Goal: Information Seeking & Learning: Check status

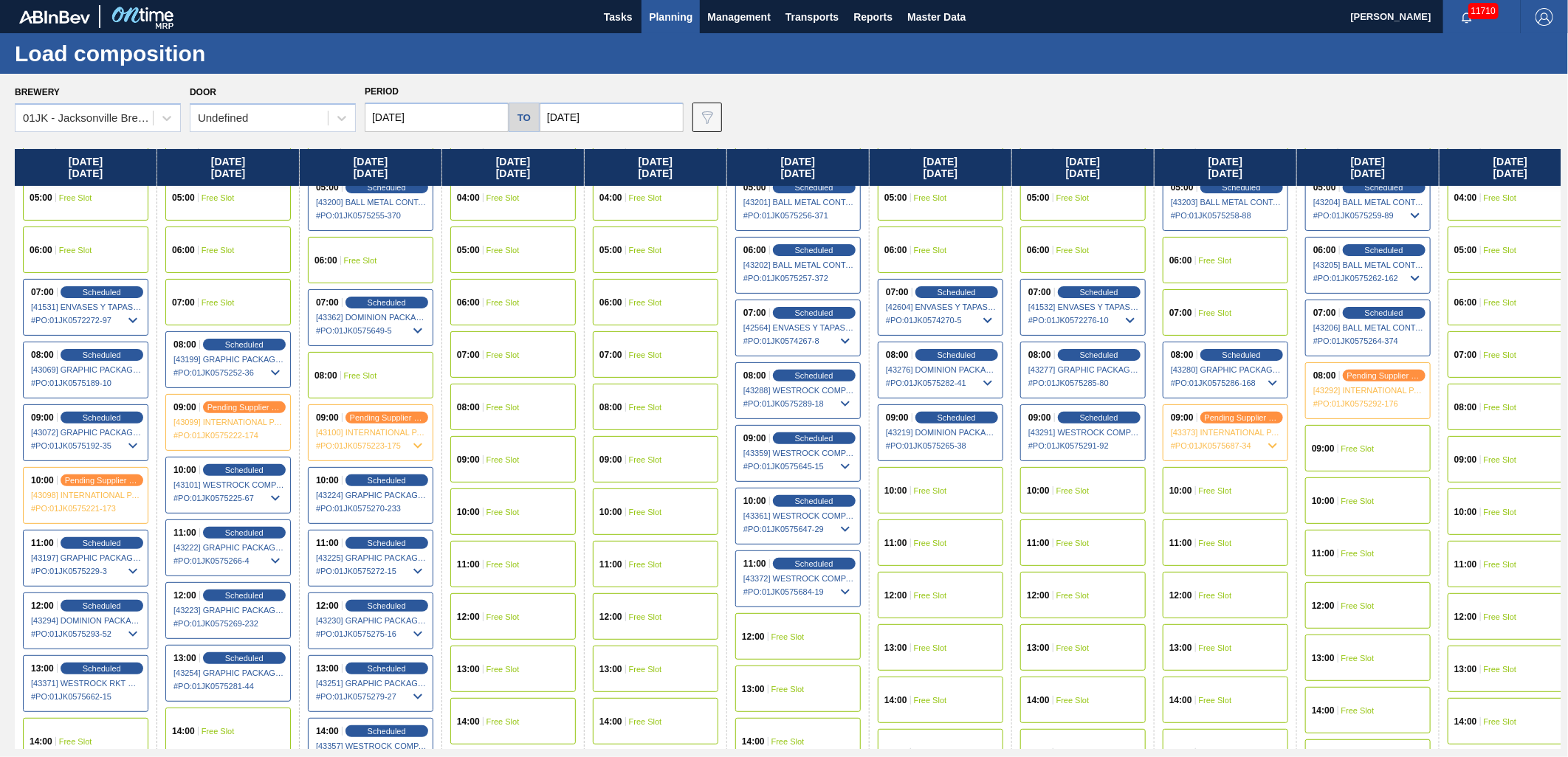
scroll to position [225, 0]
click at [687, 15] on span "Planning" at bounding box center [670, 17] width 44 height 18
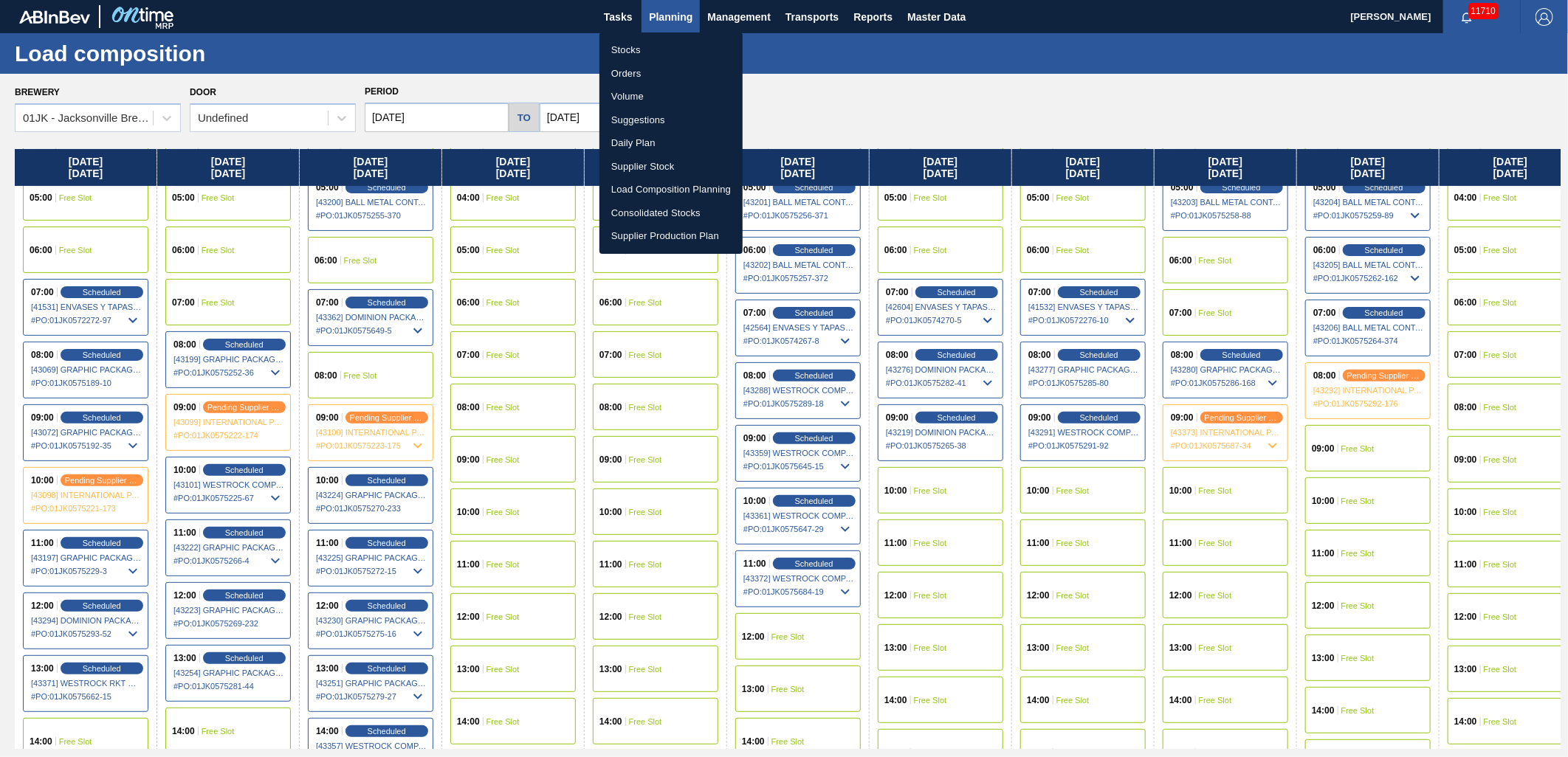
drag, startPoint x: 650, startPoint y: 110, endPoint x: 1443, endPoint y: 47, distance: 795.5
click at [650, 110] on li "Suggestions" at bounding box center [670, 120] width 143 height 23
click at [650, 54] on li "Stocks" at bounding box center [670, 50] width 143 height 23
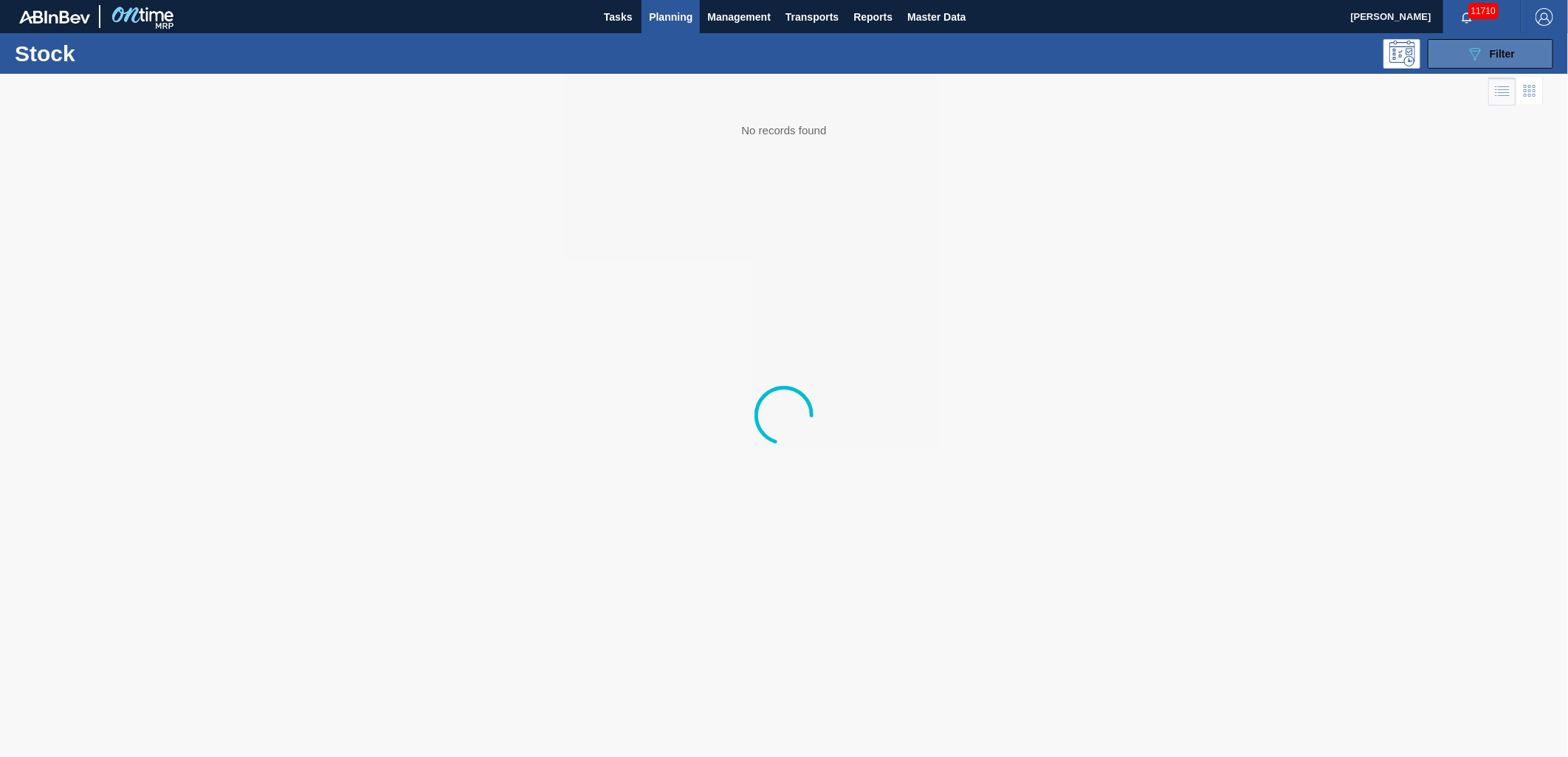
click at [1453, 47] on button "089F7B8B-B2A5-4AFE-B5C0-19BA573D28AC Filter" at bounding box center [1490, 54] width 125 height 30
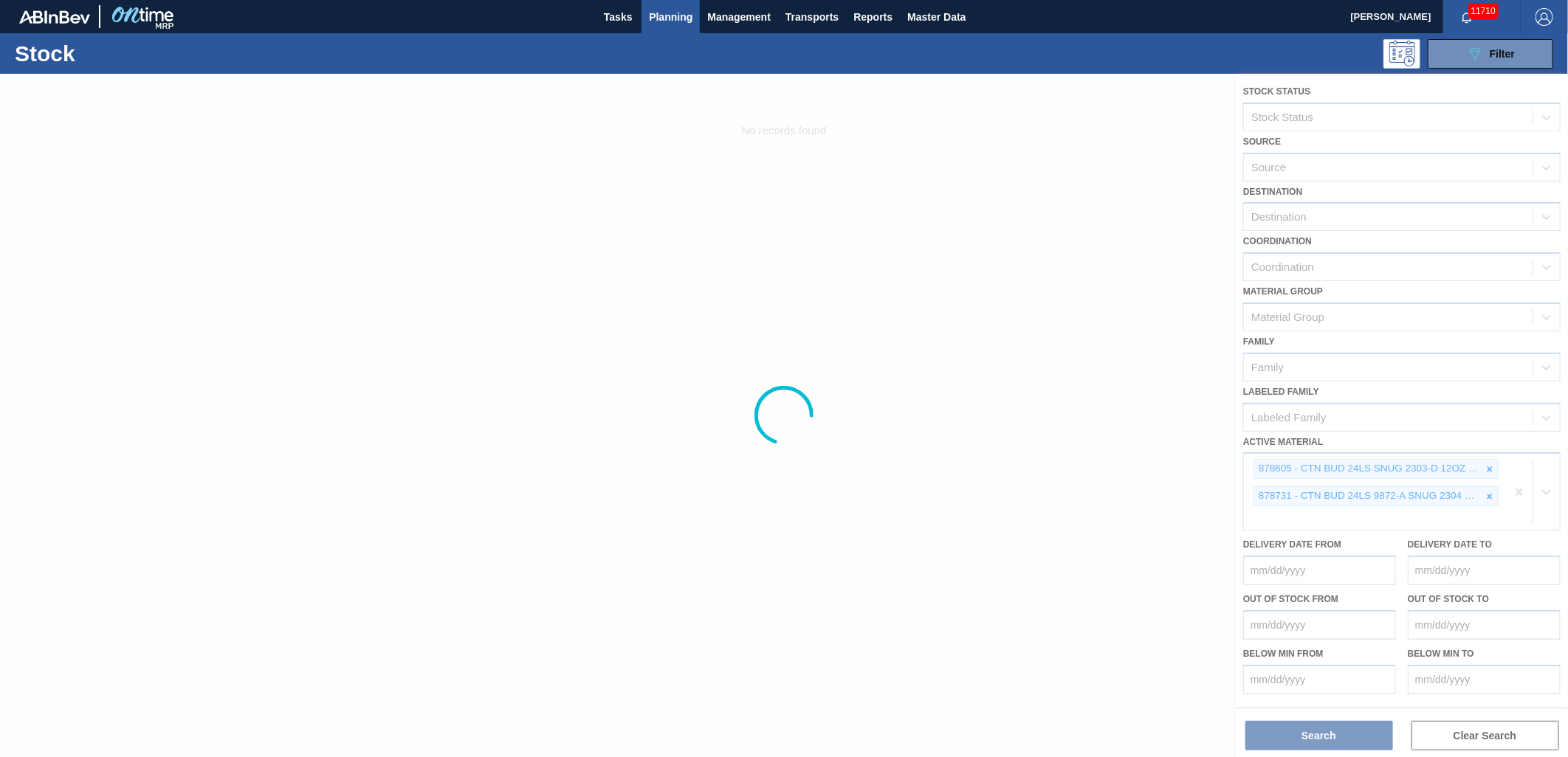
click at [1504, 486] on div at bounding box center [784, 415] width 1568 height 683
click at [1452, 480] on div at bounding box center [784, 415] width 1568 height 683
click at [1382, 208] on div at bounding box center [784, 415] width 1568 height 683
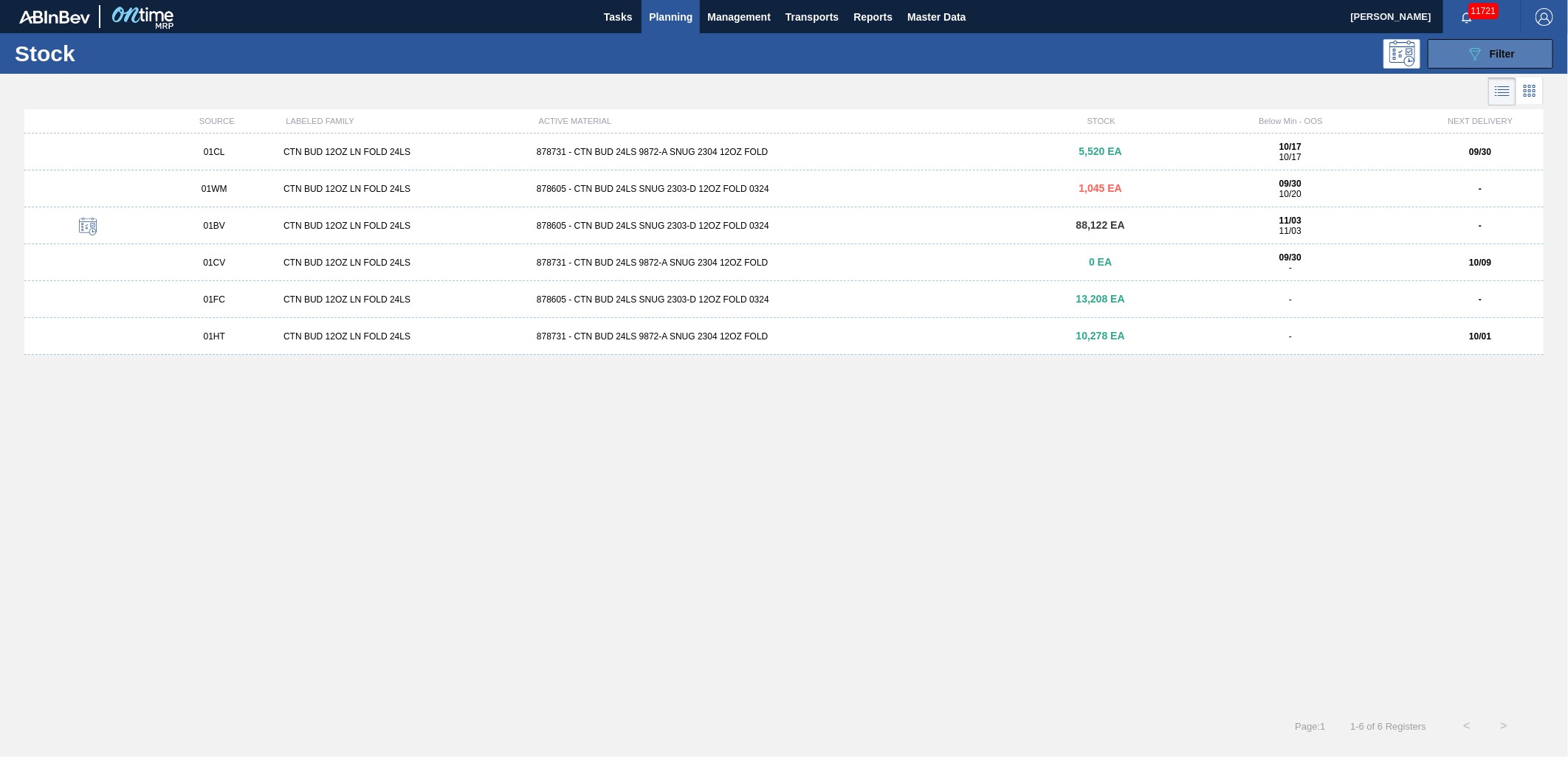
click at [1487, 52] on div "089F7B8B-B2A5-4AFE-B5C0-19BA573D28AC Filter" at bounding box center [1490, 53] width 49 height 18
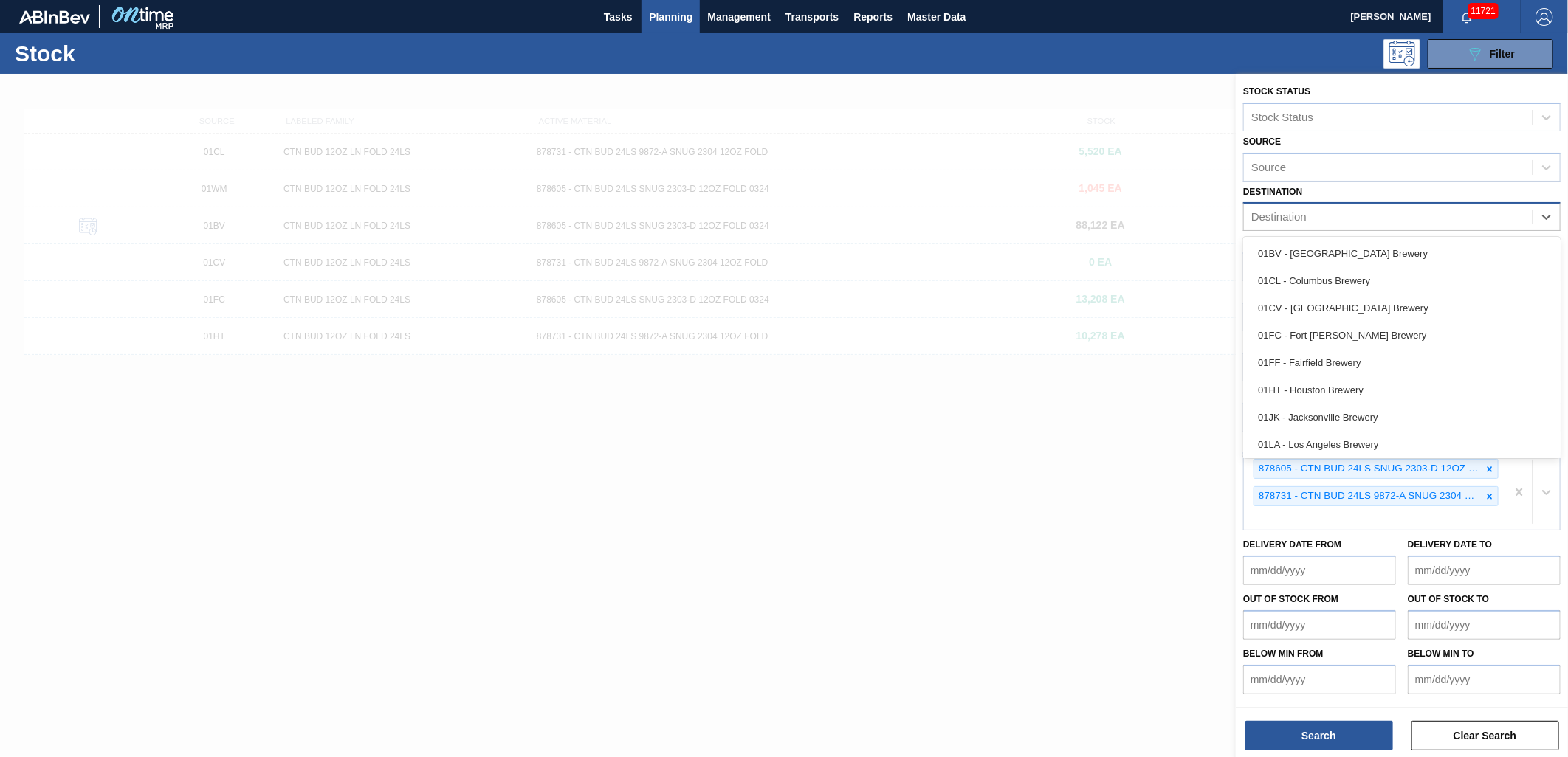
click at [1518, 211] on div "Destination" at bounding box center [1388, 217] width 288 height 22
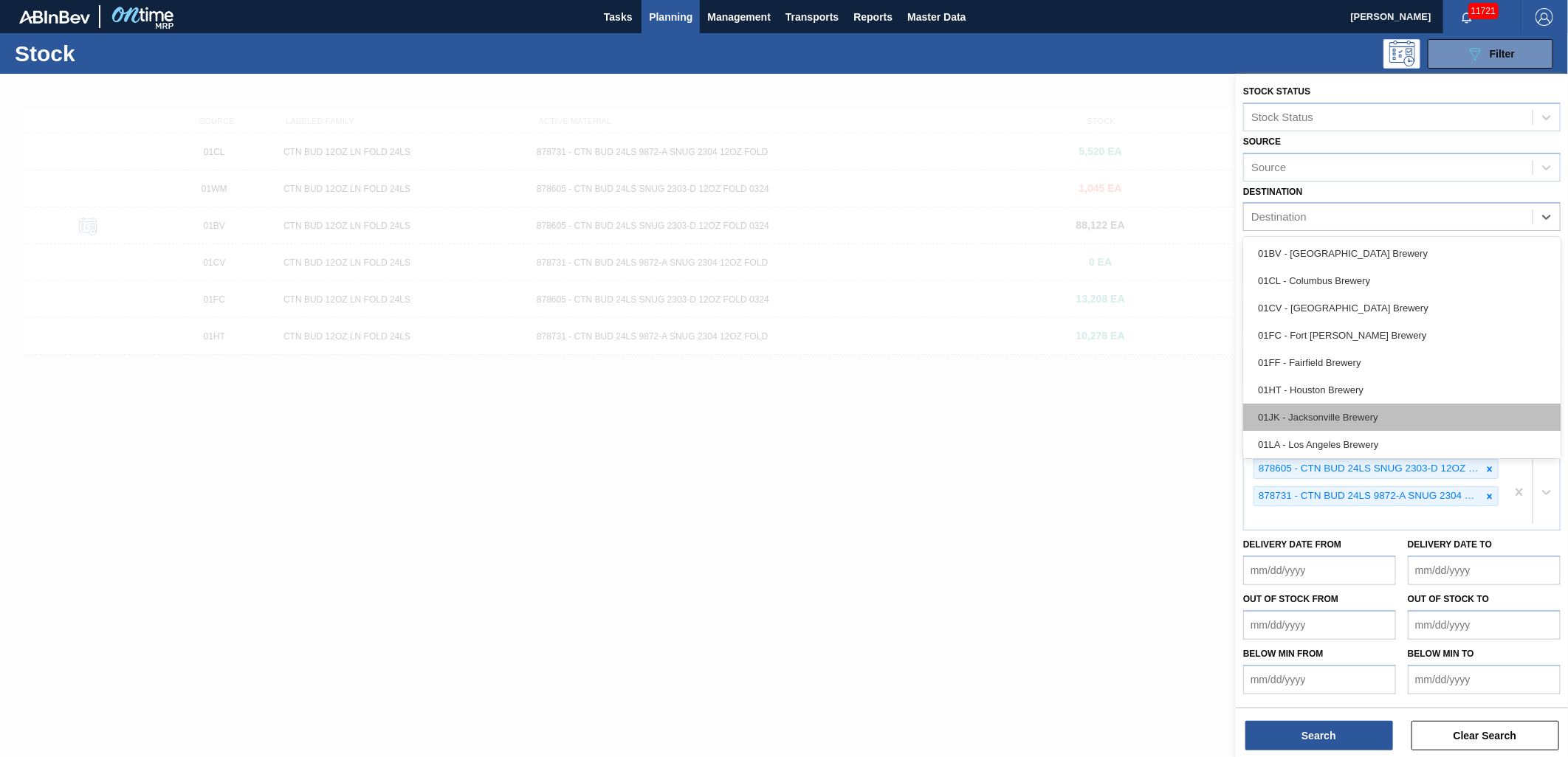
click at [1423, 416] on div "01JK - Jacksonville Brewery" at bounding box center [1401, 416] width 317 height 27
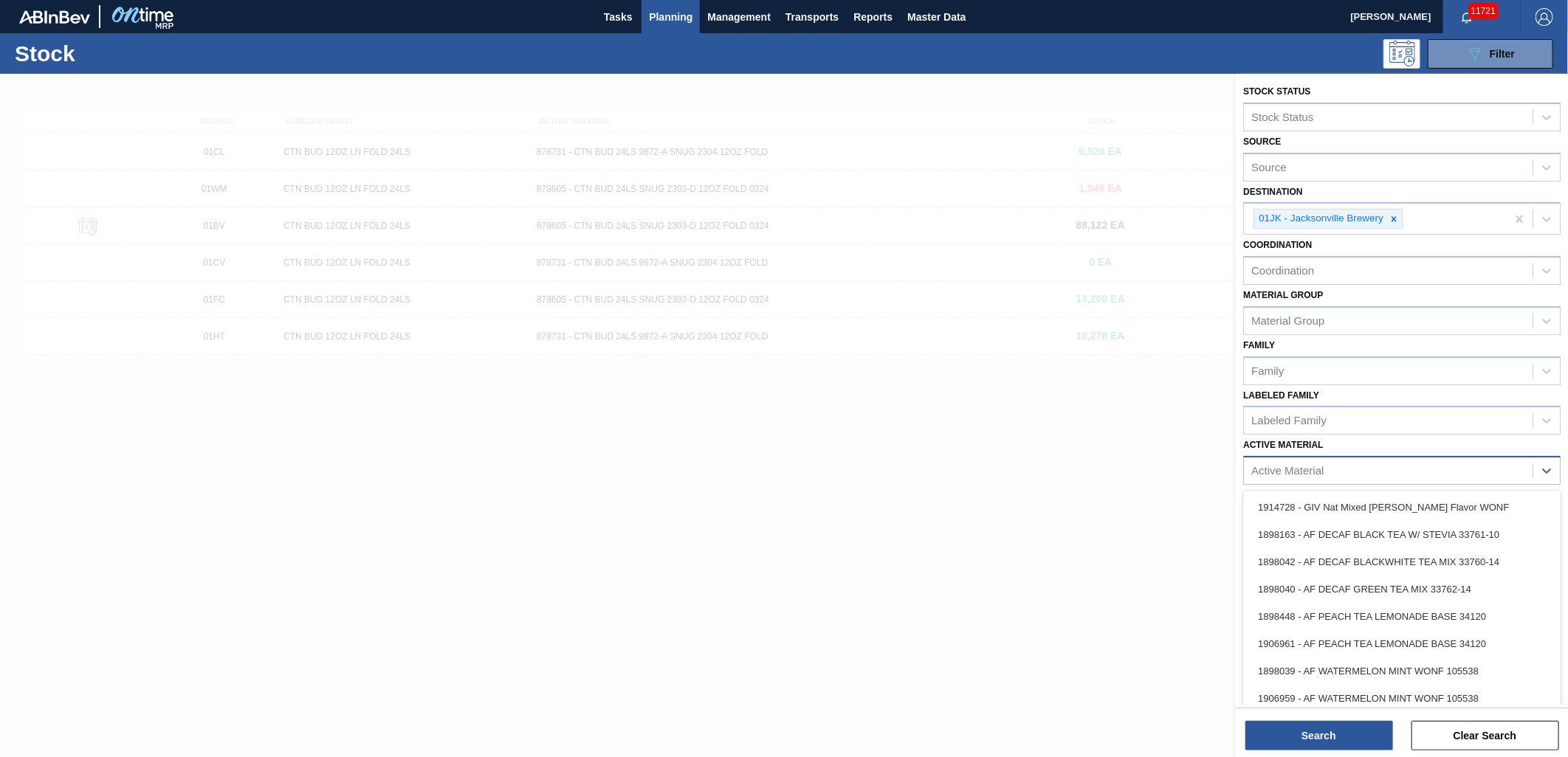
click at [1459, 466] on div "Active Material" at bounding box center [1388, 471] width 288 height 22
type Material "878733"
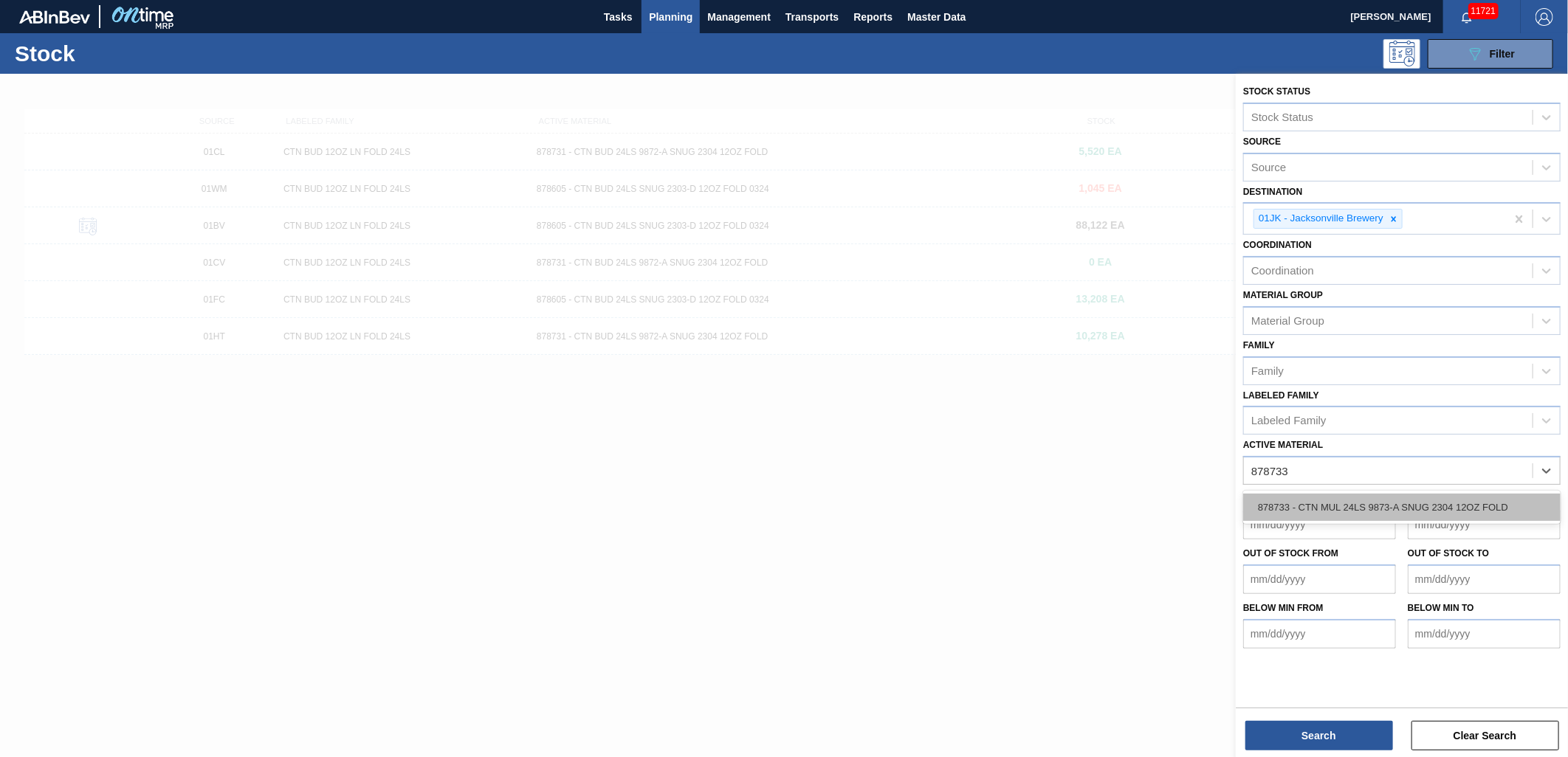
click at [1425, 502] on div "878733 - CTN MUL 24LS 9873-A SNUG 2304 12OZ FOLD" at bounding box center [1401, 507] width 317 height 27
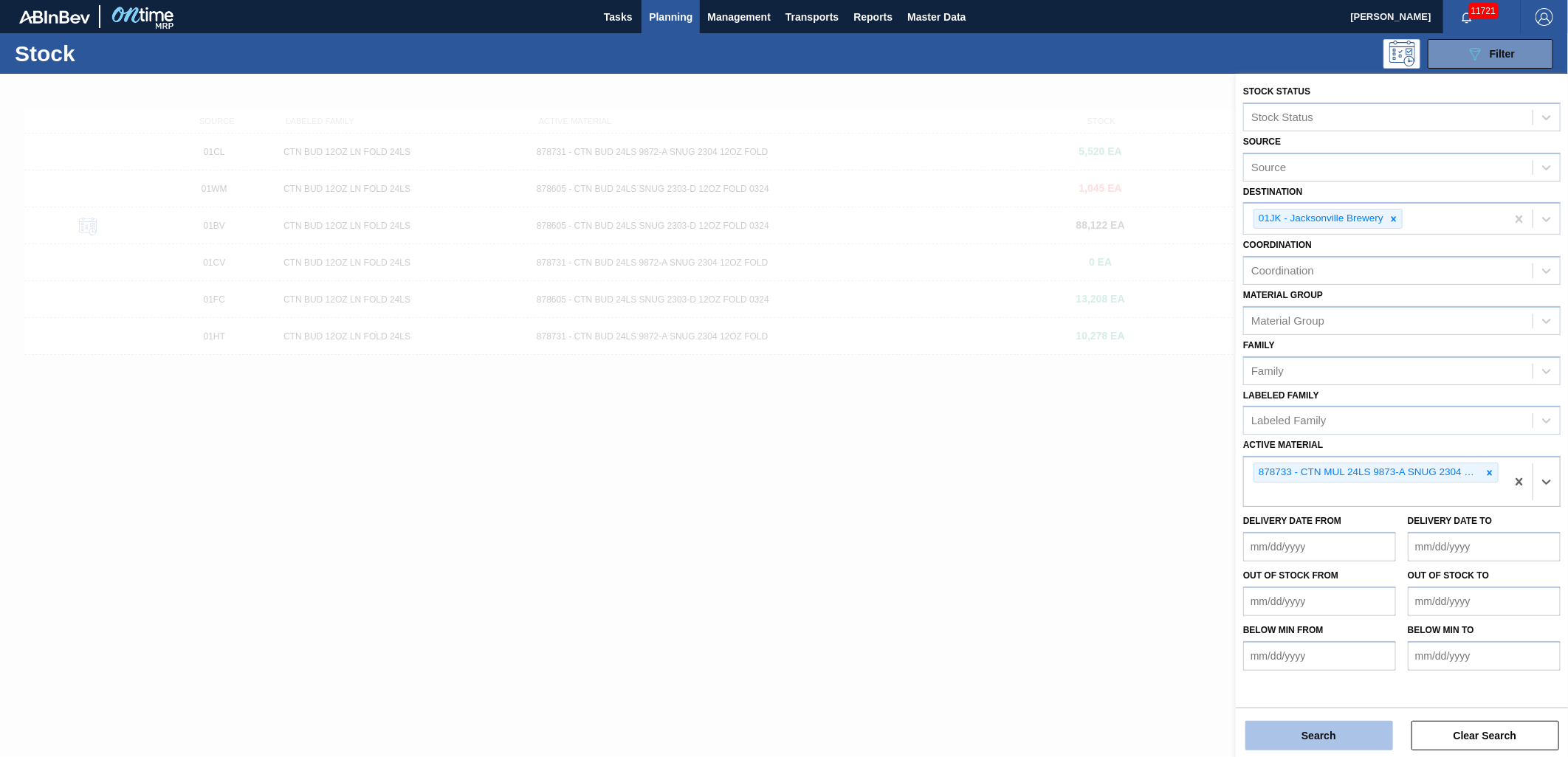
click at [1362, 729] on button "Search" at bounding box center [1319, 735] width 148 height 30
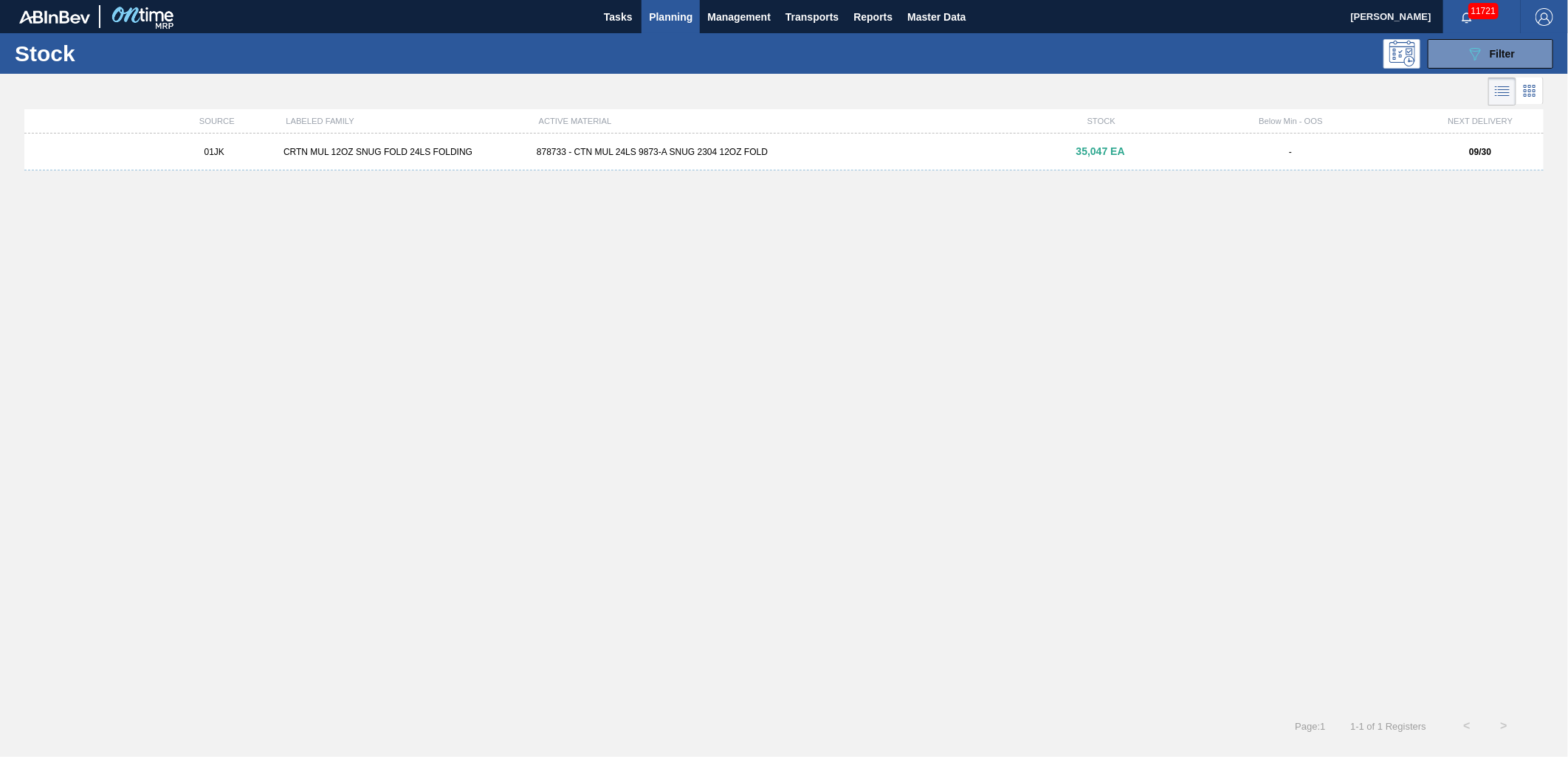
click at [882, 150] on div "878733 - CTN MUL 24LS 9873-A SNUG 2304 12OZ FOLD" at bounding box center [784, 152] width 506 height 10
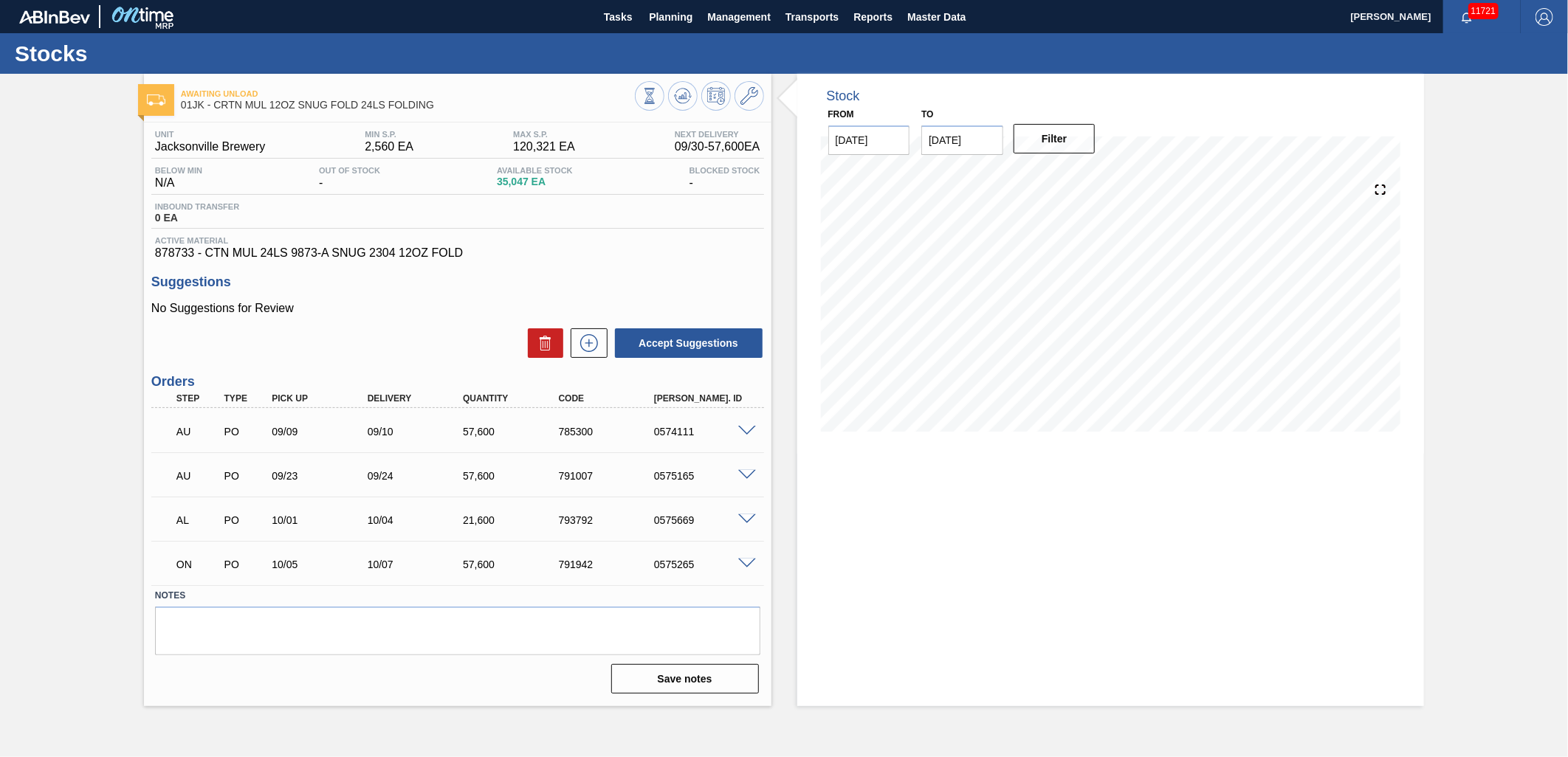
click at [747, 563] on span at bounding box center [747, 564] width 18 height 11
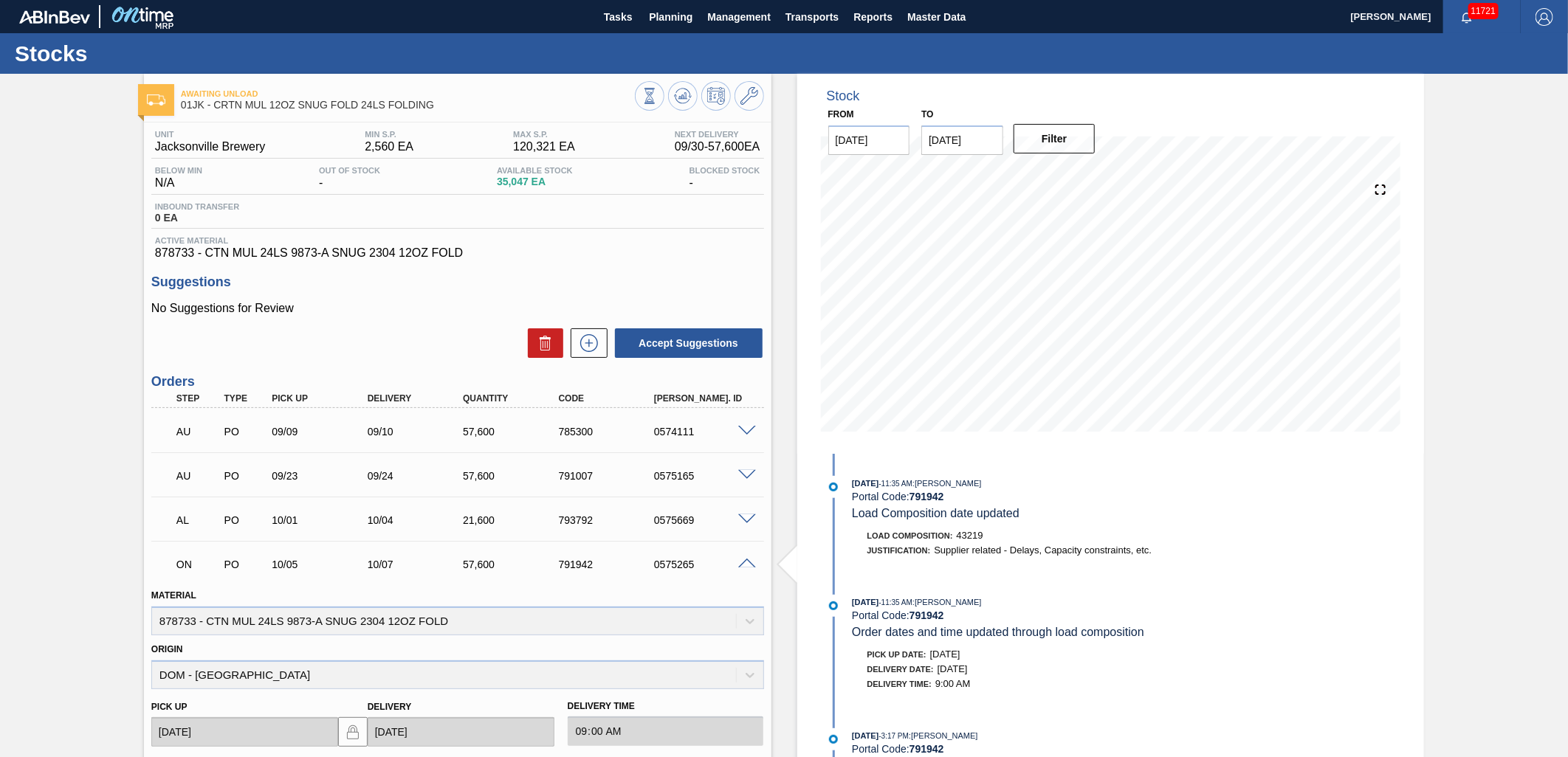
click at [747, 560] on span at bounding box center [747, 564] width 18 height 11
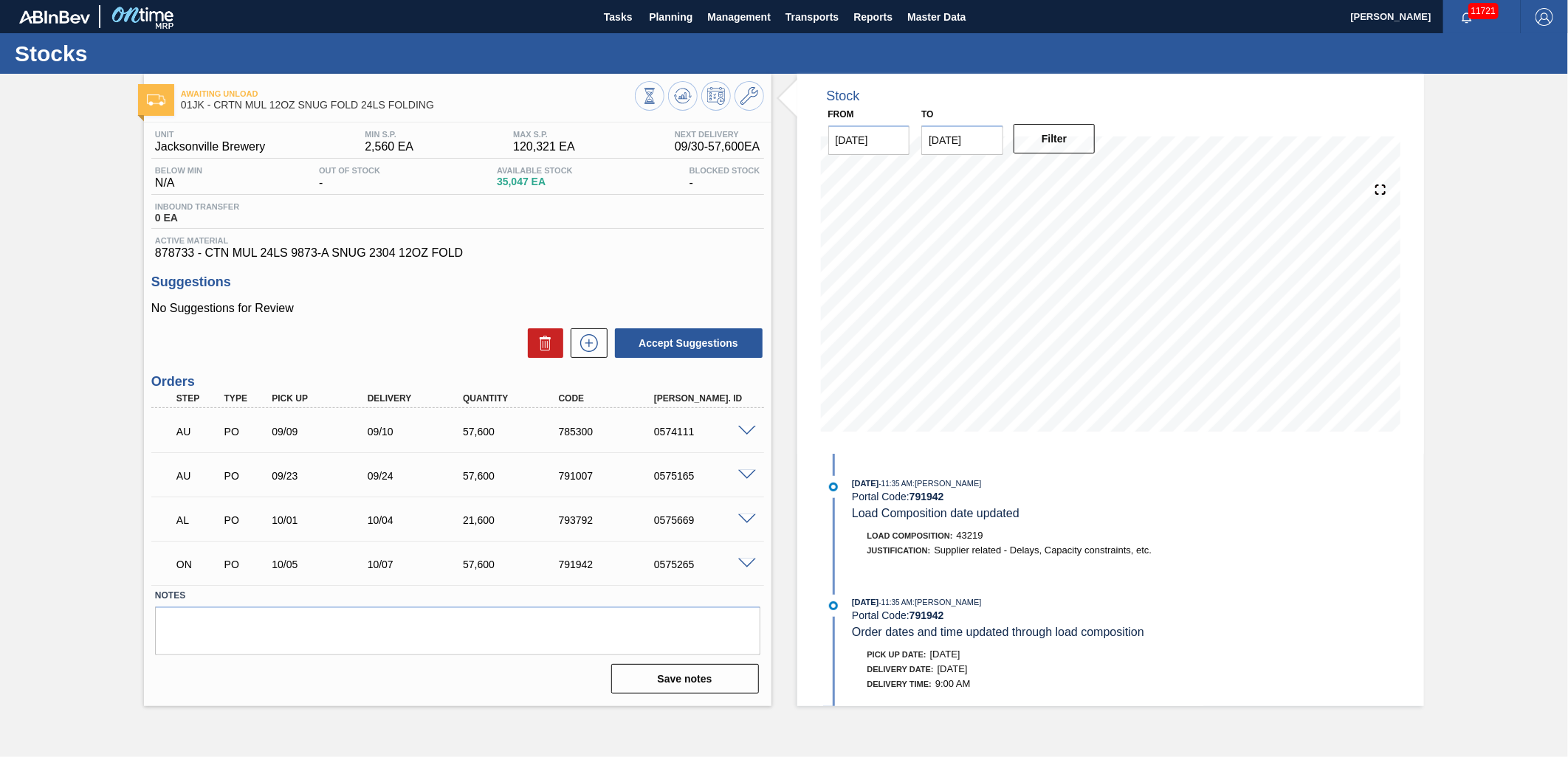
click at [739, 430] on span at bounding box center [747, 431] width 18 height 11
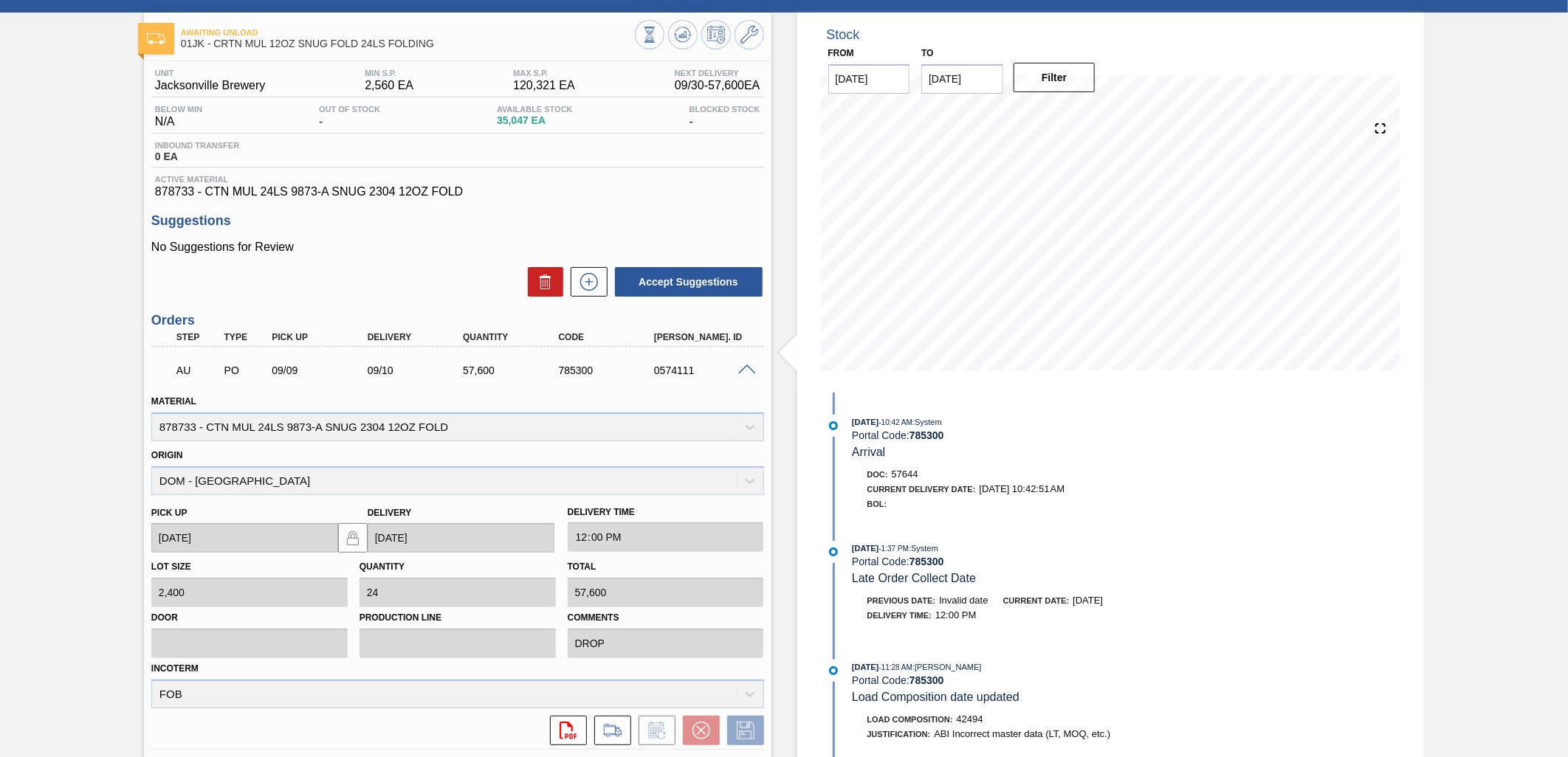
scroll to position [82, 0]
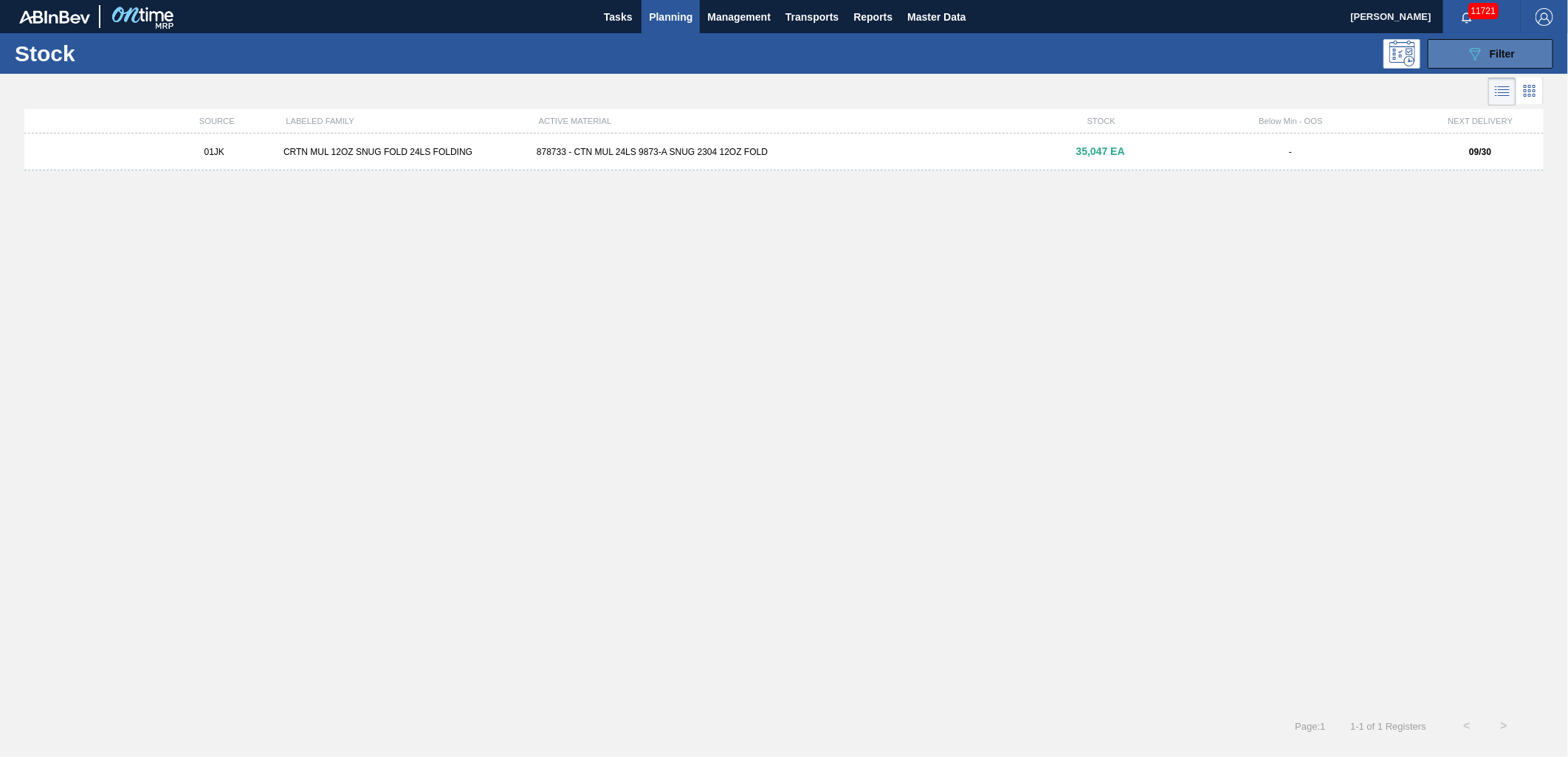
click at [1496, 43] on button "089F7B8B-B2A5-4AFE-B5C0-19BA573D28AC Filter" at bounding box center [1490, 54] width 125 height 30
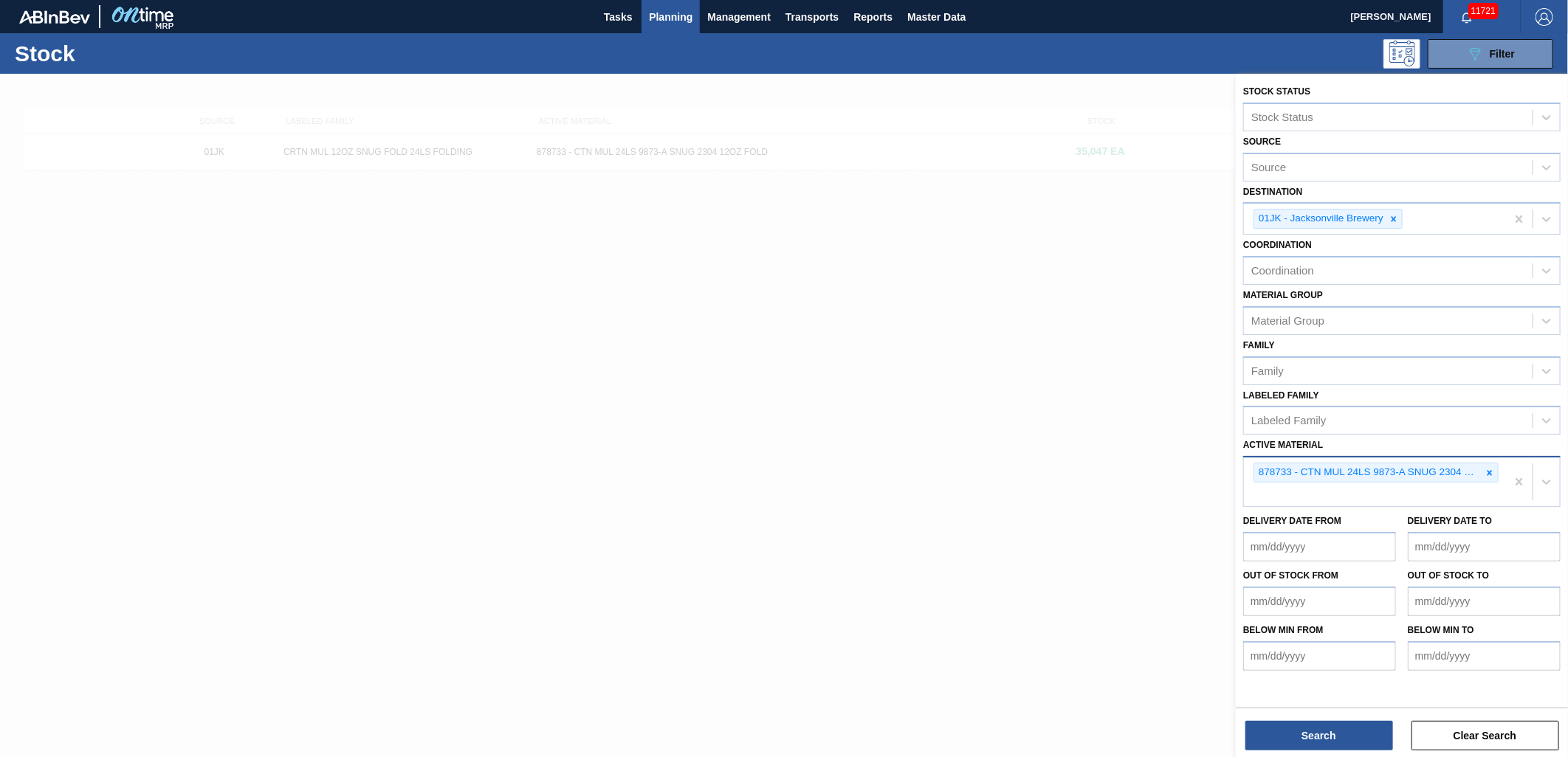
click at [1353, 496] on div "878733 - CTN MUL 24LS 9873-A SNUG 2304 12OZ FOLD" at bounding box center [1375, 482] width 262 height 49
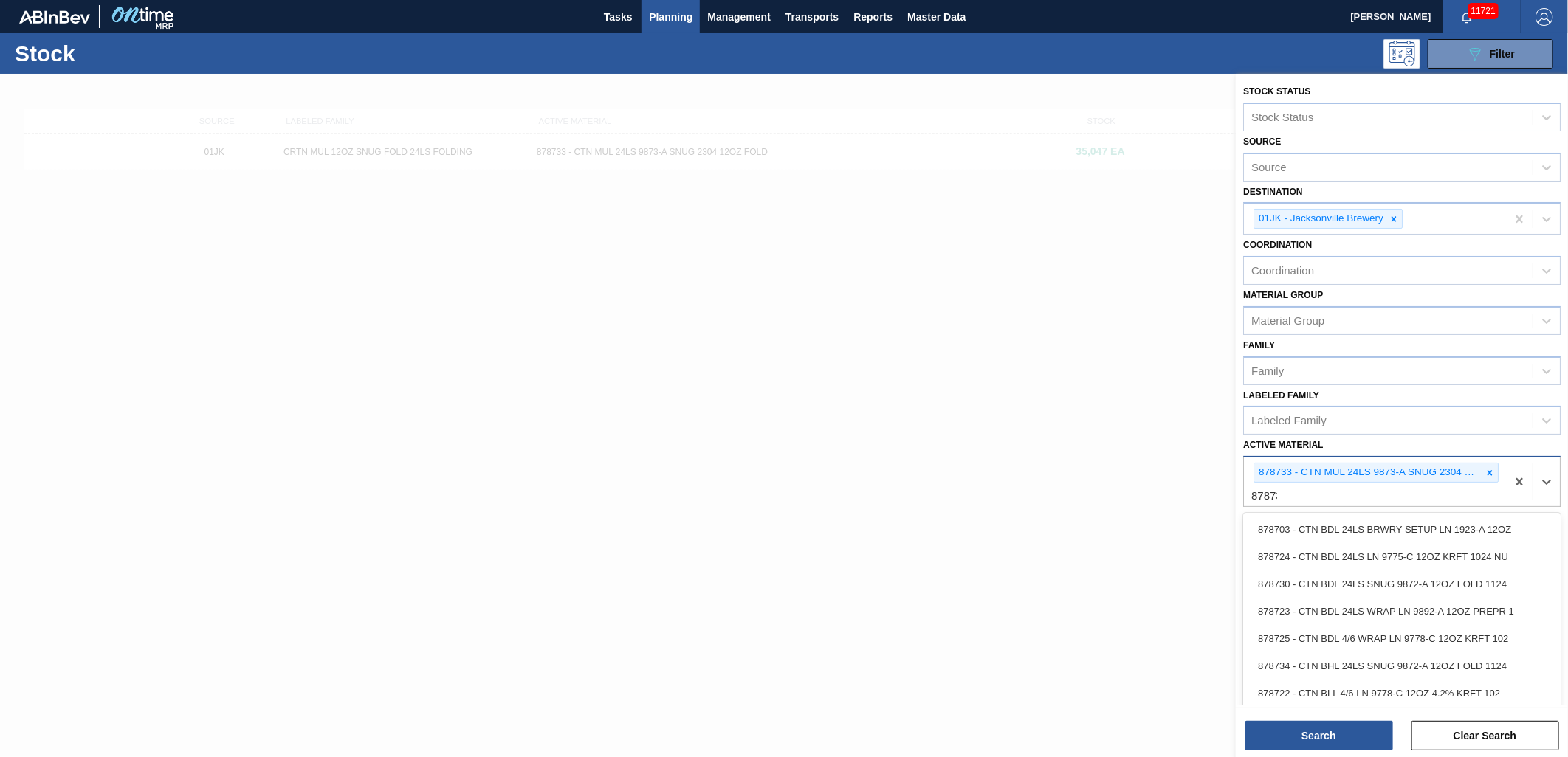
type Material "878731"
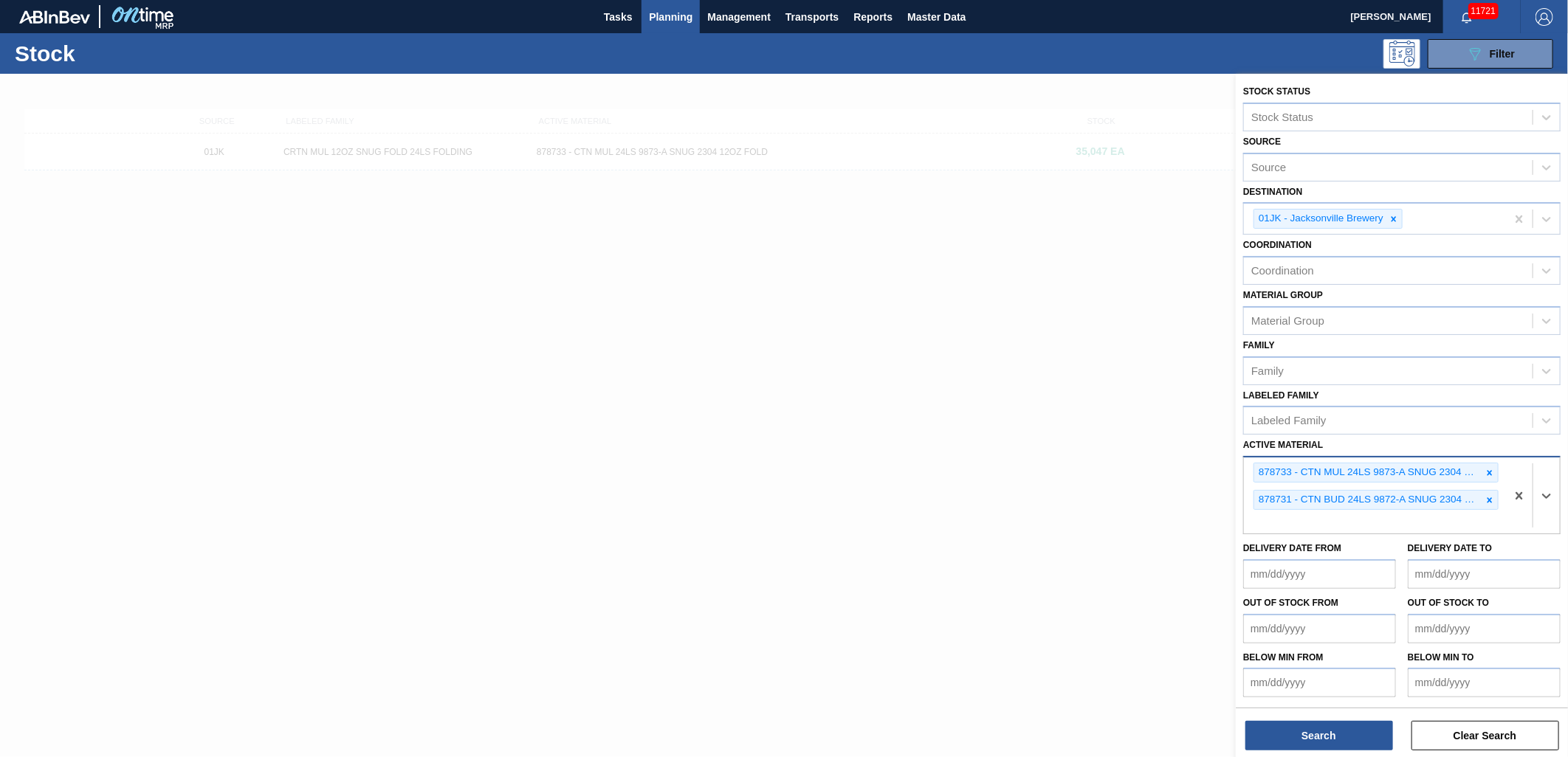
type Material "7"
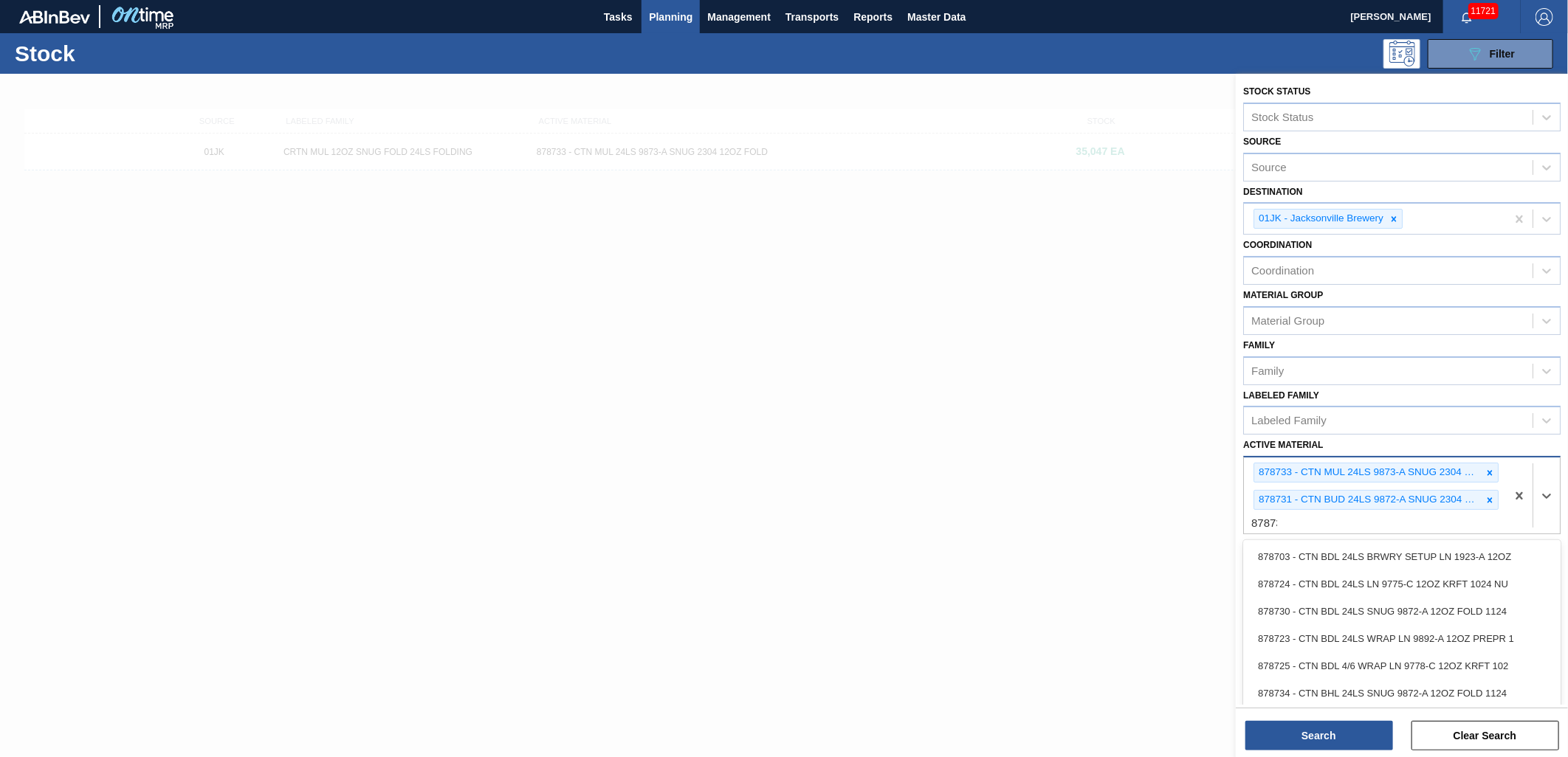
type Material "878730"
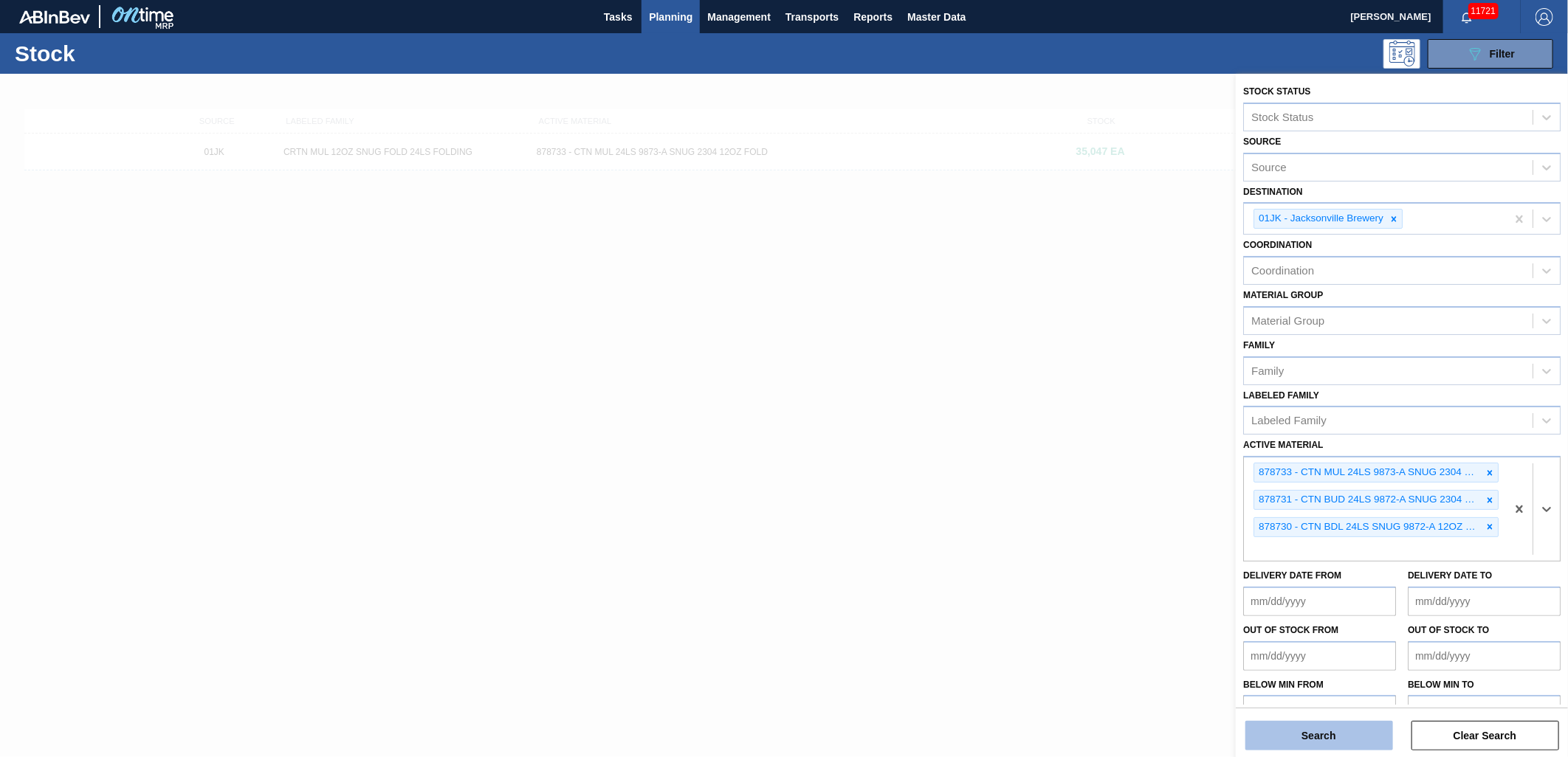
click at [1299, 738] on button "Search" at bounding box center [1319, 735] width 148 height 30
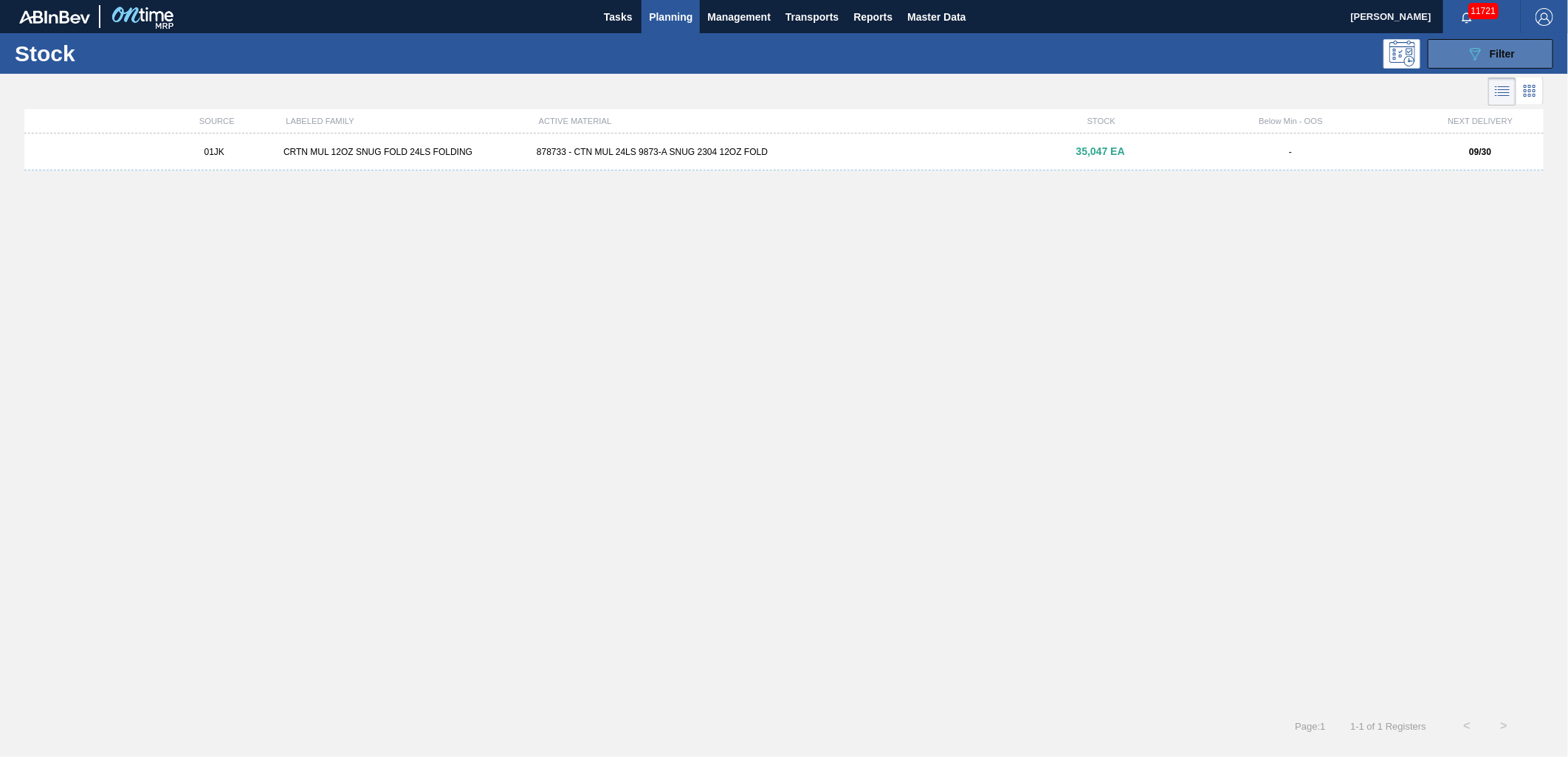
click at [1531, 40] on button "089F7B8B-B2A5-4AFE-B5C0-19BA573D28AC Filter" at bounding box center [1490, 54] width 125 height 30
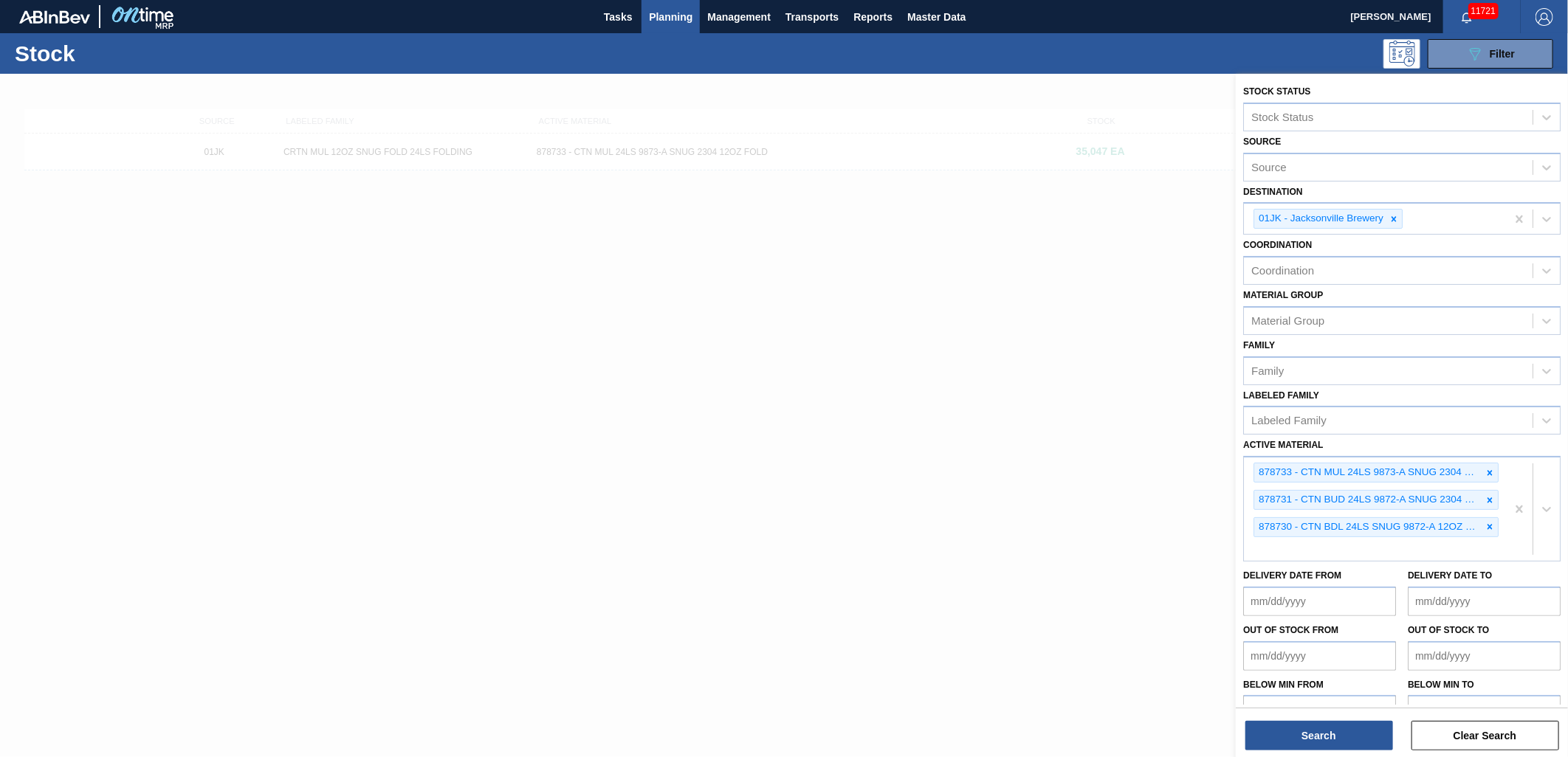
click at [1060, 429] on div at bounding box center [784, 452] width 1568 height 757
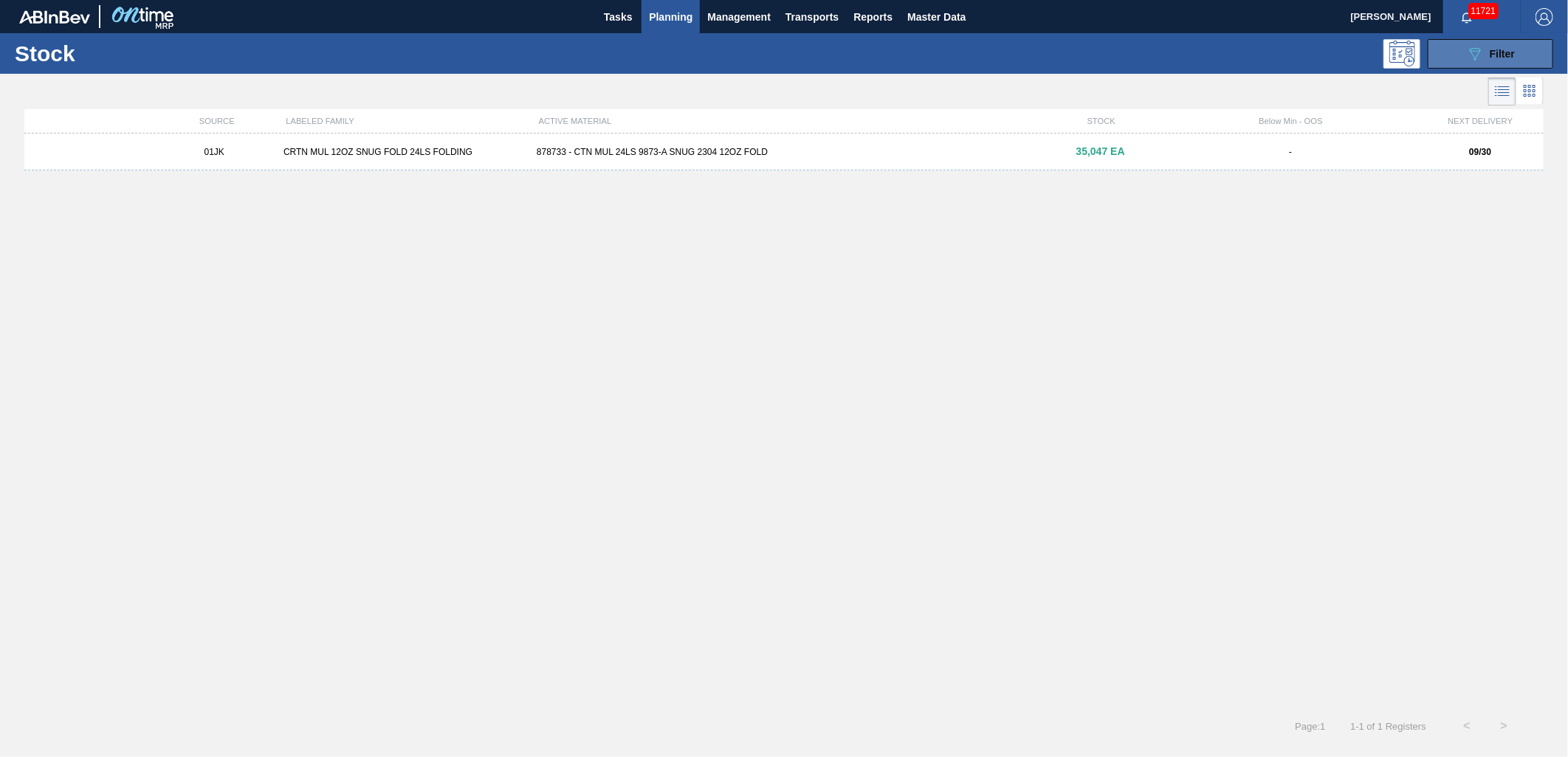
click at [1466, 67] on button "089F7B8B-B2A5-4AFE-B5C0-19BA573D28AC Filter" at bounding box center [1490, 54] width 125 height 30
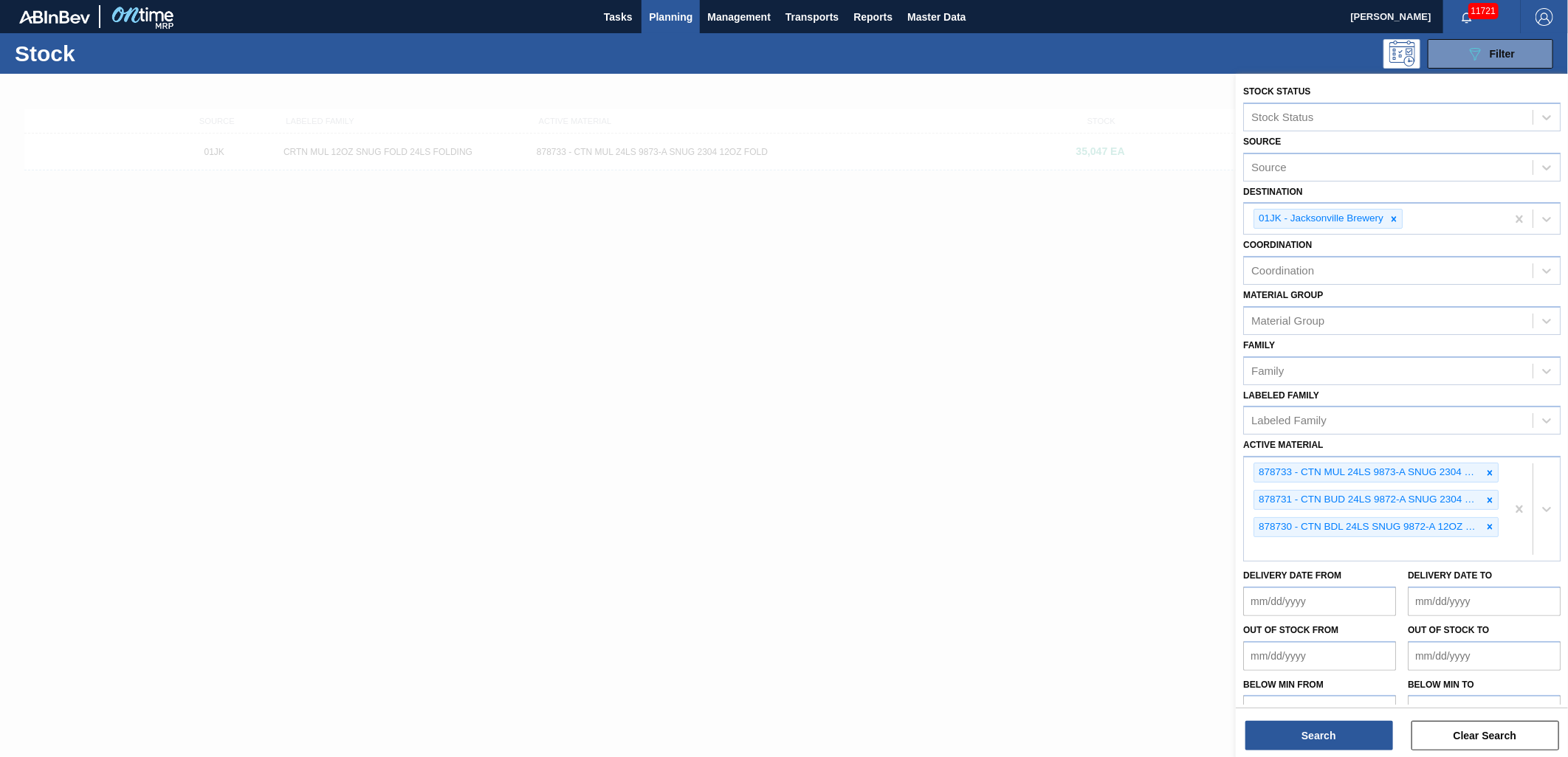
click at [1168, 550] on div at bounding box center [784, 452] width 1568 height 757
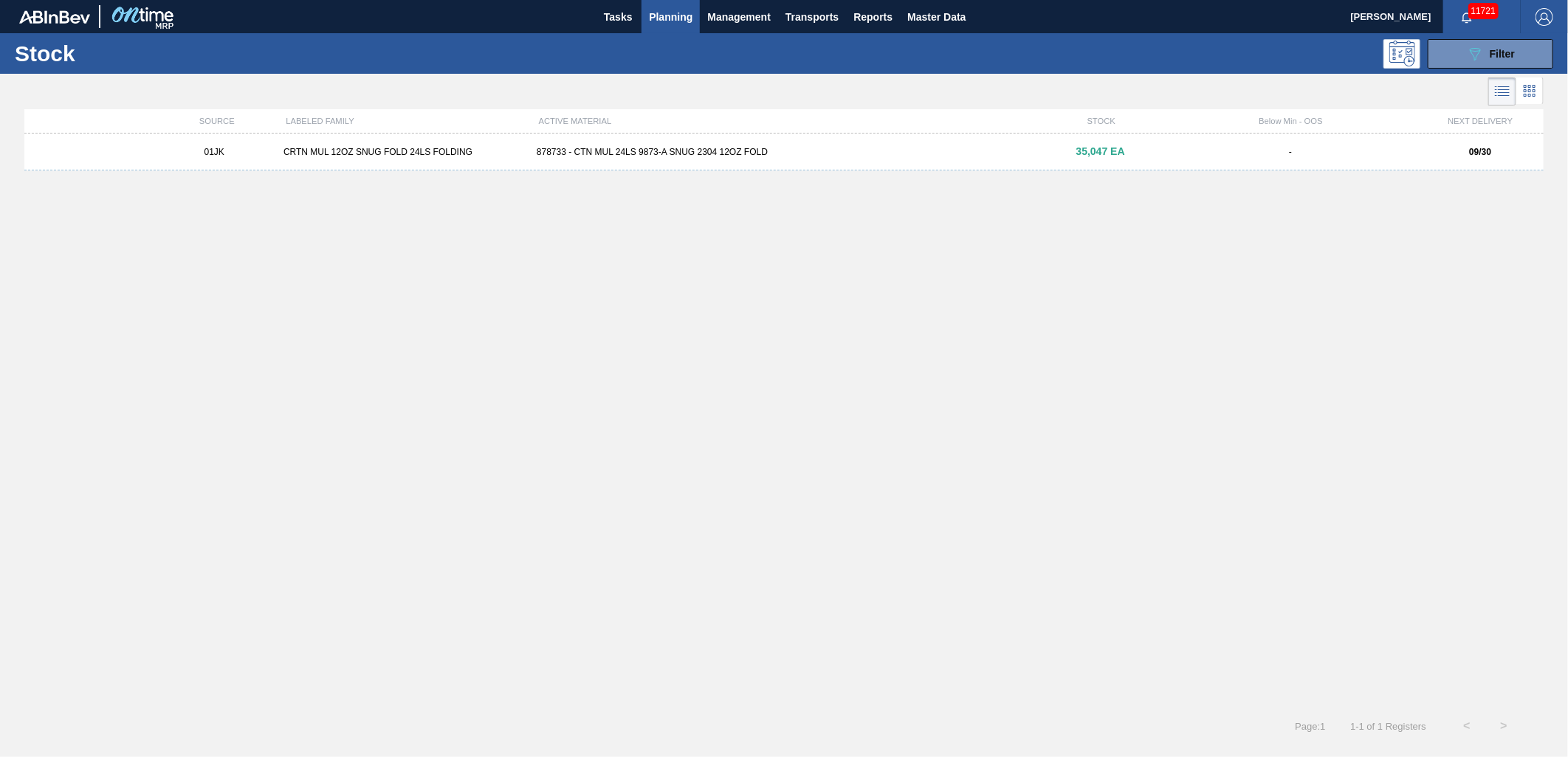
click at [673, 16] on span "Planning" at bounding box center [670, 17] width 44 height 18
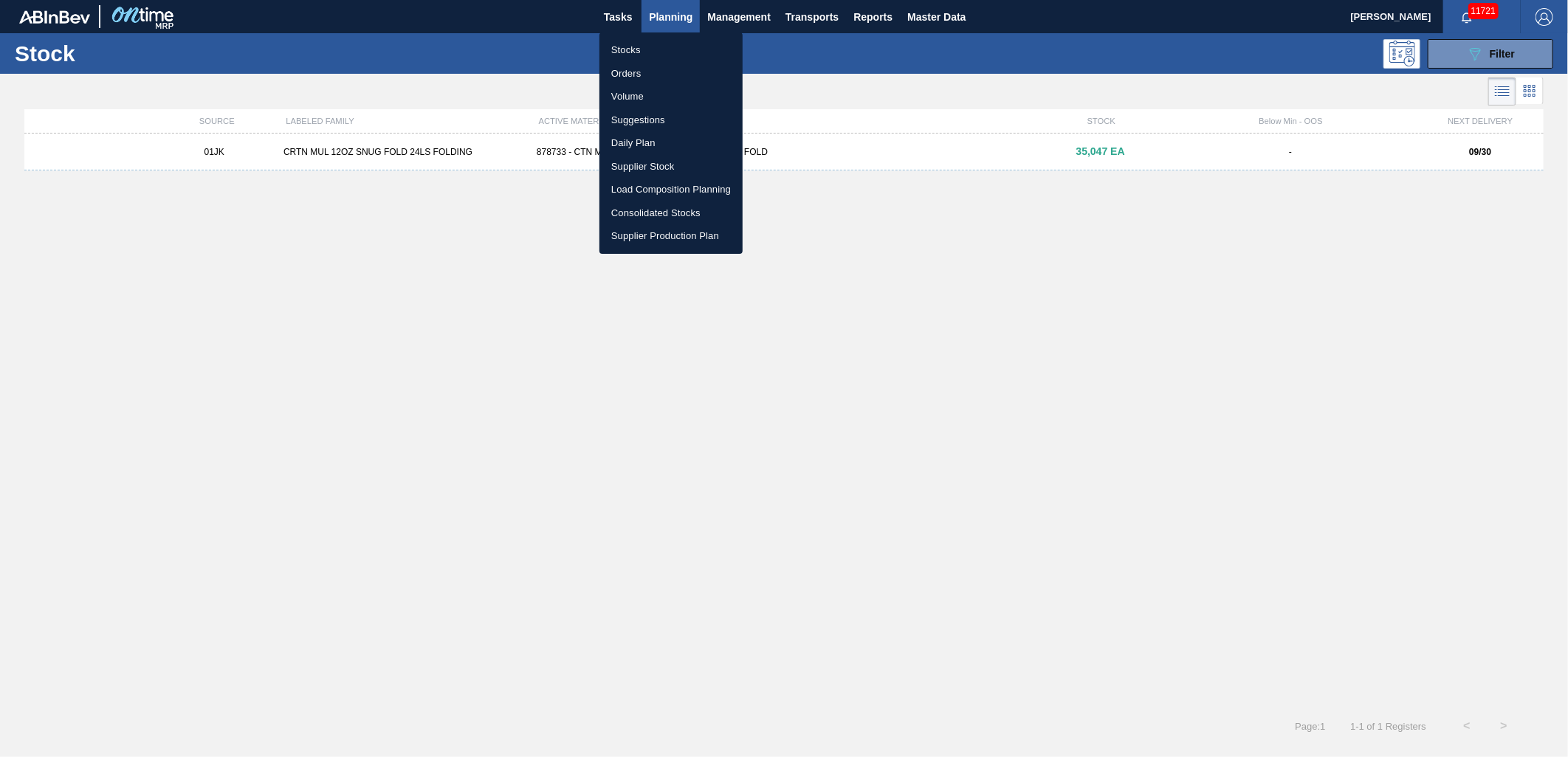
click at [1033, 316] on div at bounding box center [784, 378] width 1568 height 757
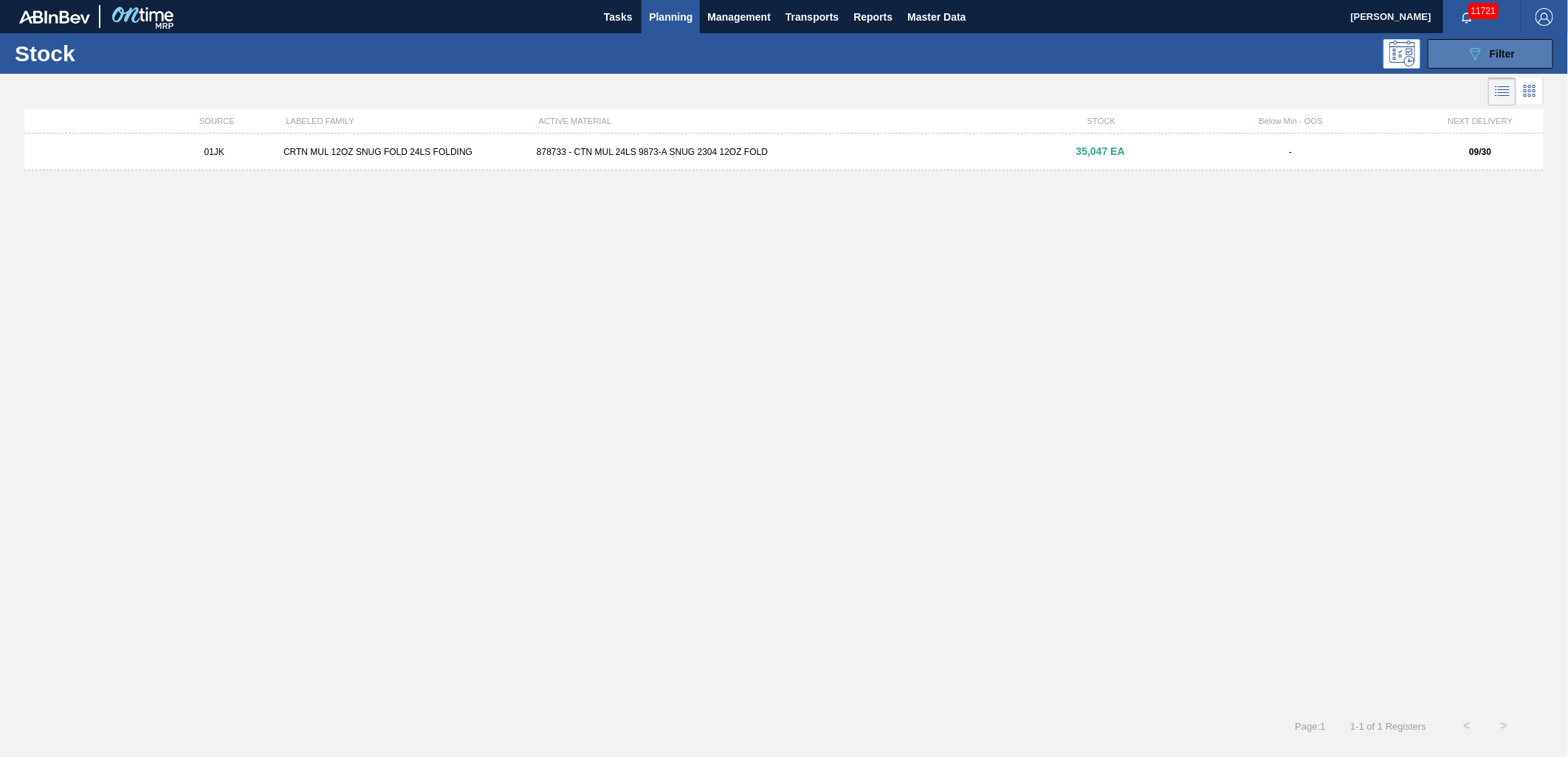
click at [1479, 56] on icon "089F7B8B-B2A5-4AFE-B5C0-19BA573D28AC" at bounding box center [1474, 53] width 18 height 18
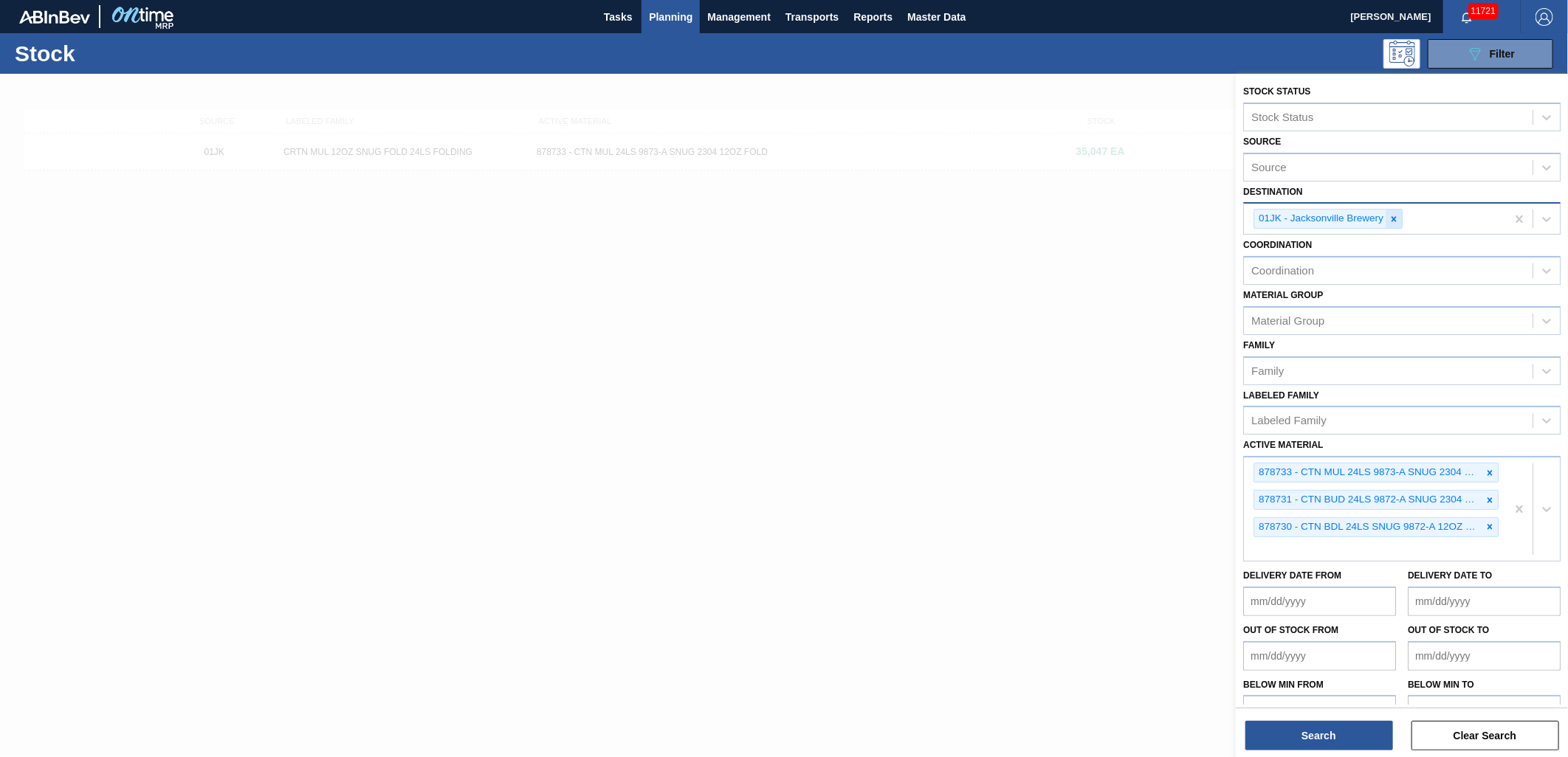
click at [1389, 215] on div at bounding box center [1393, 219] width 16 height 19
click at [1354, 726] on button "Search" at bounding box center [1319, 735] width 148 height 30
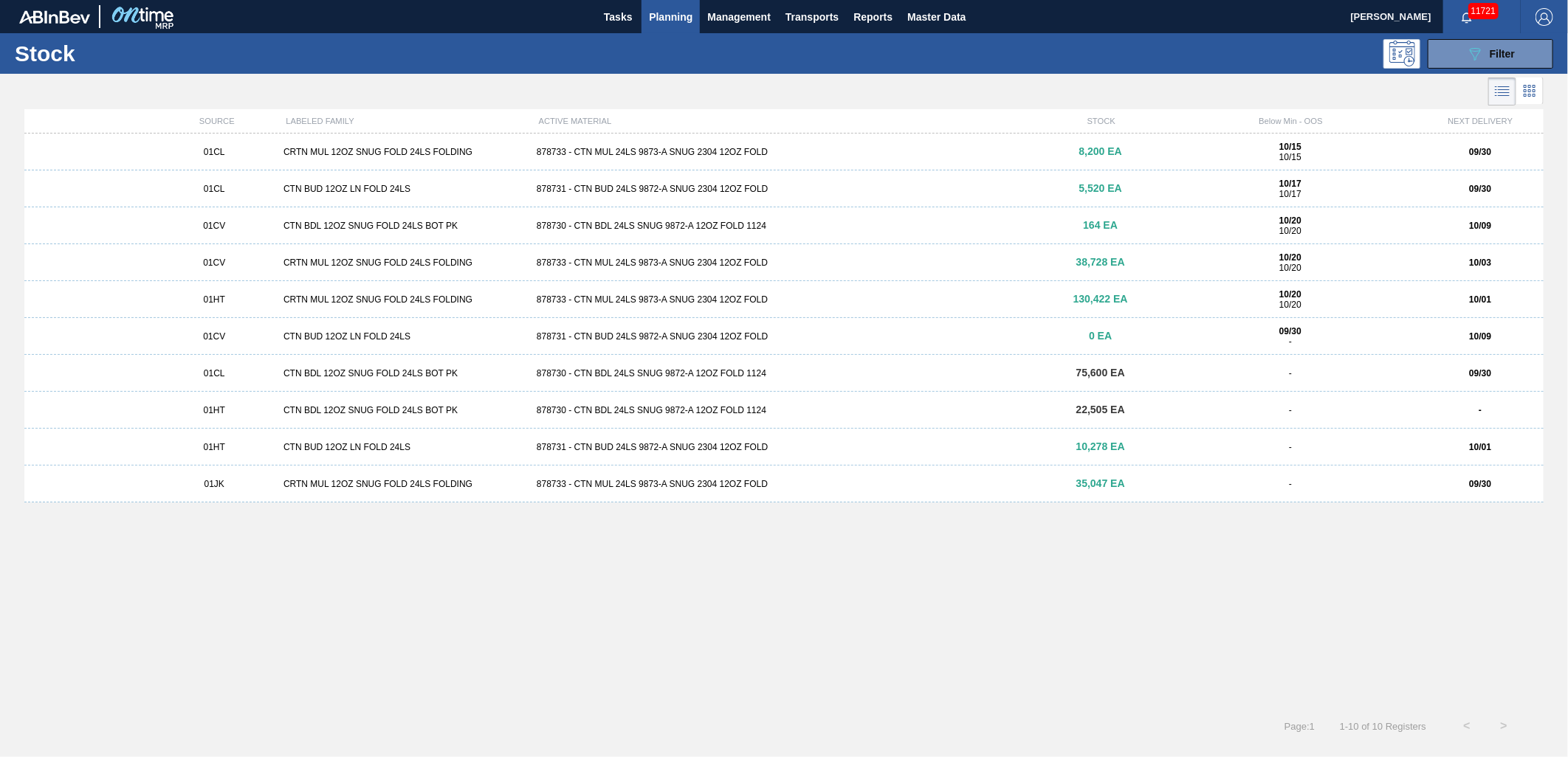
click at [389, 581] on div "01CL CRTN MUL 12OZ SNUG FOLD 24LS FOLDING 878733 - CTN MUL 24LS 9873-A SNUG 230…" at bounding box center [784, 416] width 1519 height 565
